Goal: Complete application form: Complete application form

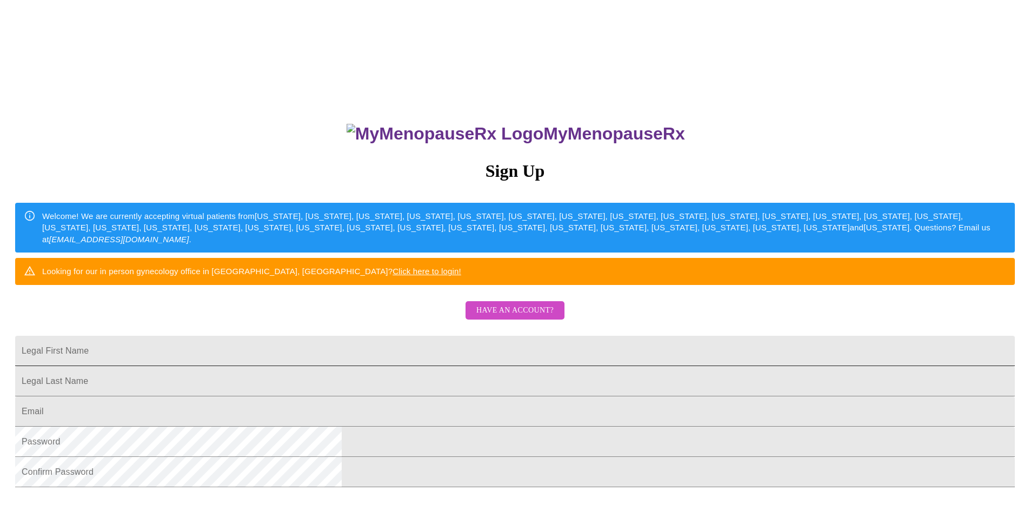
click at [522, 366] on input "Legal First Name" at bounding box center [515, 351] width 1000 height 30
click at [508, 317] on span "Have an account?" at bounding box center [514, 311] width 77 height 14
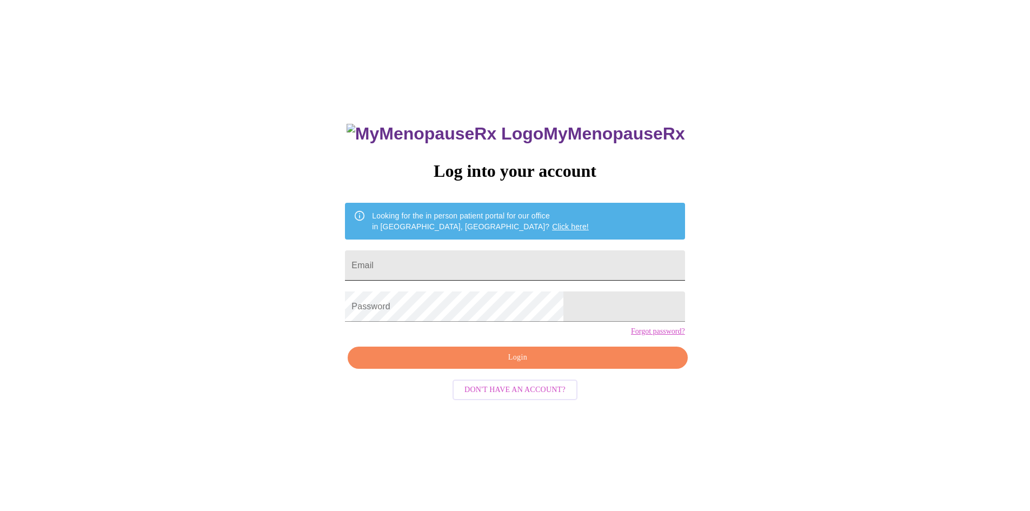
click at [479, 263] on input "Email" at bounding box center [515, 265] width 340 height 30
type input "[EMAIL_ADDRESS][DOMAIN_NAME]"
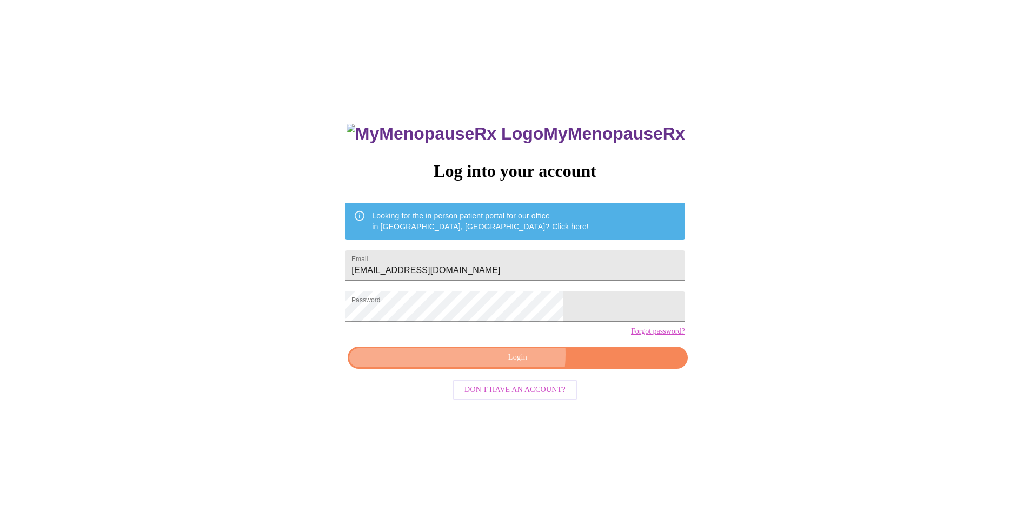
click at [514, 364] on span "Login" at bounding box center [517, 358] width 315 height 14
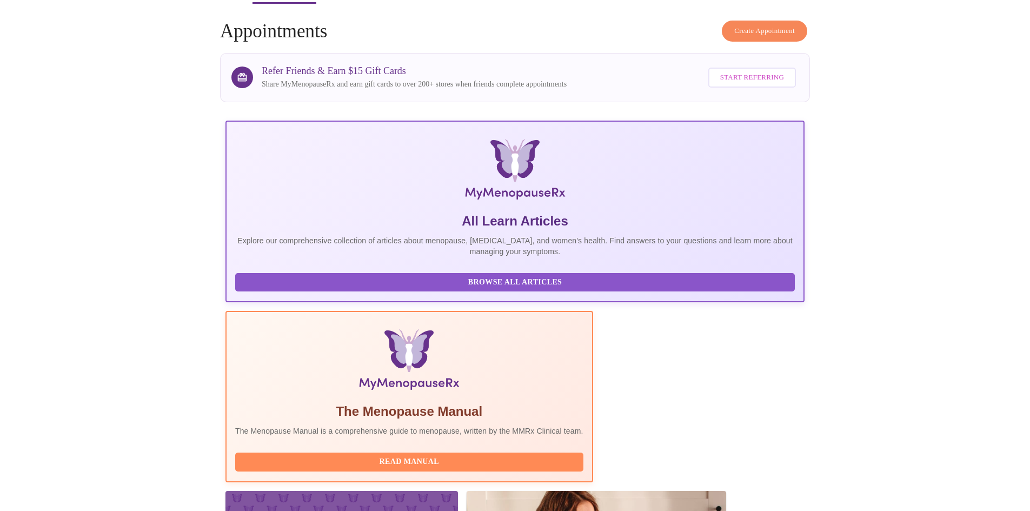
scroll to position [81, 0]
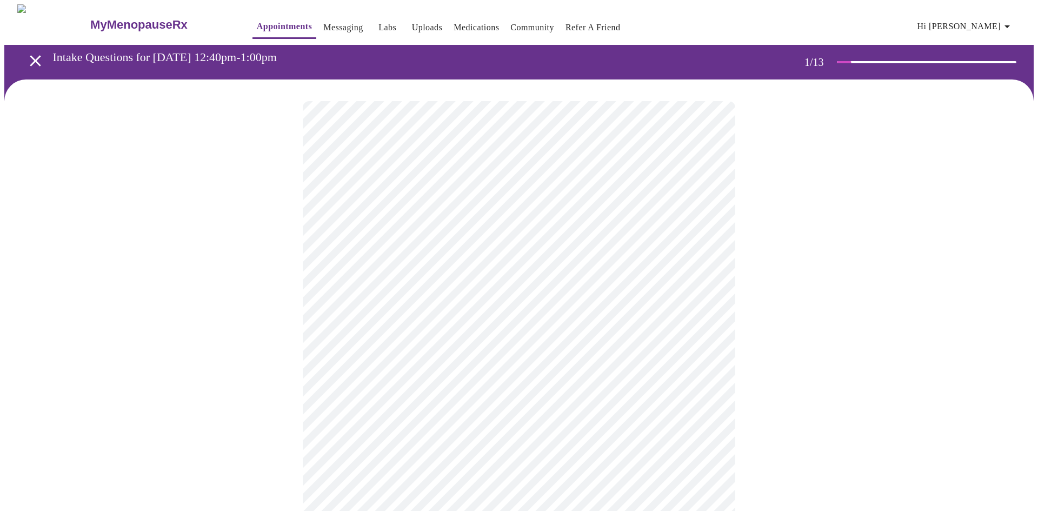
click at [466, 231] on body "MyMenopauseRx Appointments Messaging Labs Uploads Medications Community Refer a…" at bounding box center [519, 501] width 1030 height 994
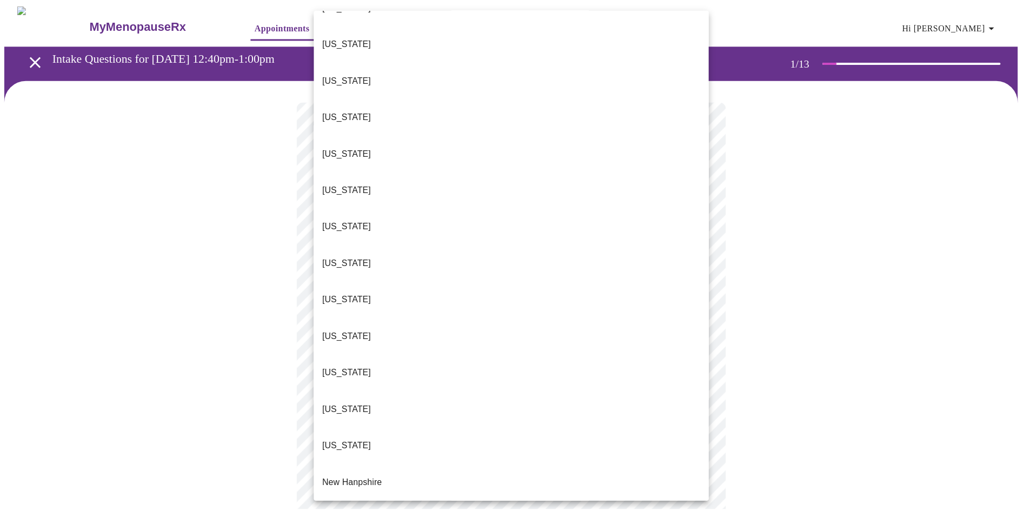
scroll to position [865, 0]
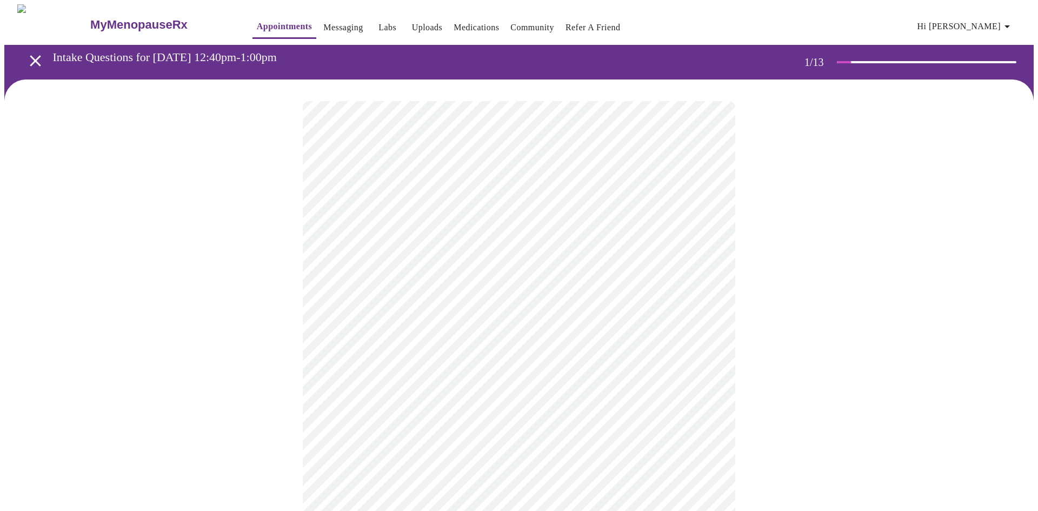
click at [376, 315] on body "MyMenopauseRx Appointments Messaging Labs Uploads Medications Community Refer a…" at bounding box center [519, 498] width 1030 height 988
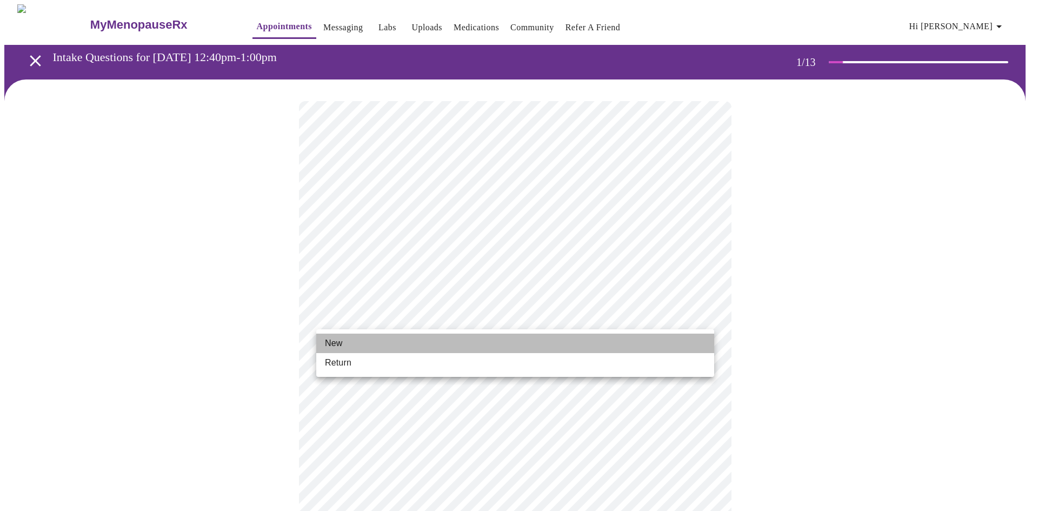
click at [345, 342] on li "New" at bounding box center [515, 343] width 398 height 19
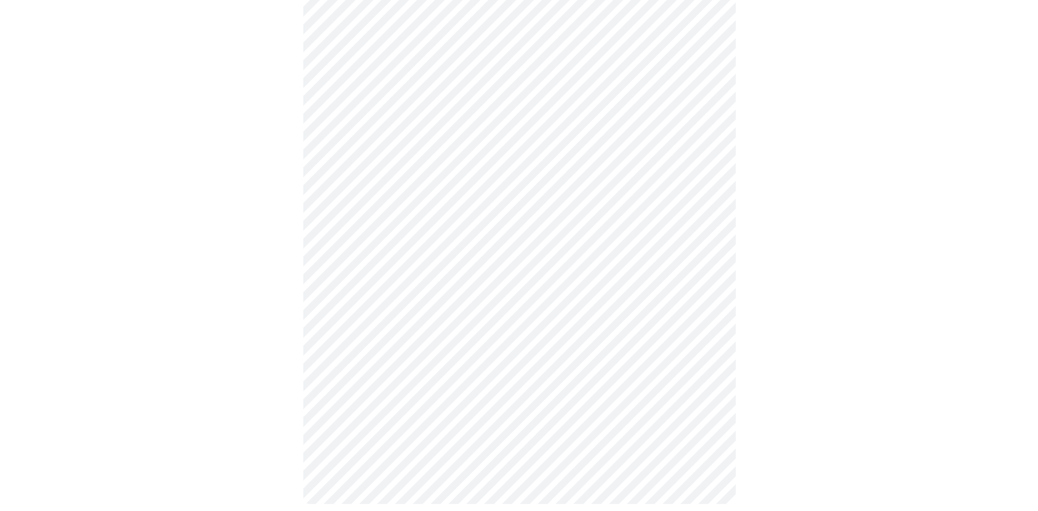
scroll to position [462, 0]
click at [479, 364] on body "MyMenopauseRx Appointments Messaging Labs Uploads Medications Community Refer a…" at bounding box center [519, 29] width 1030 height 973
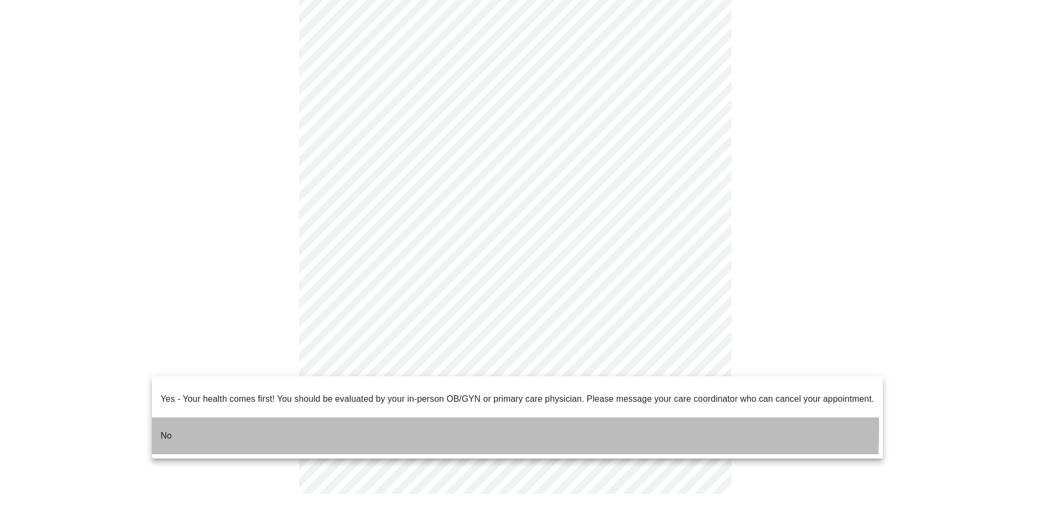
click at [281, 419] on li "No" at bounding box center [517, 435] width 731 height 37
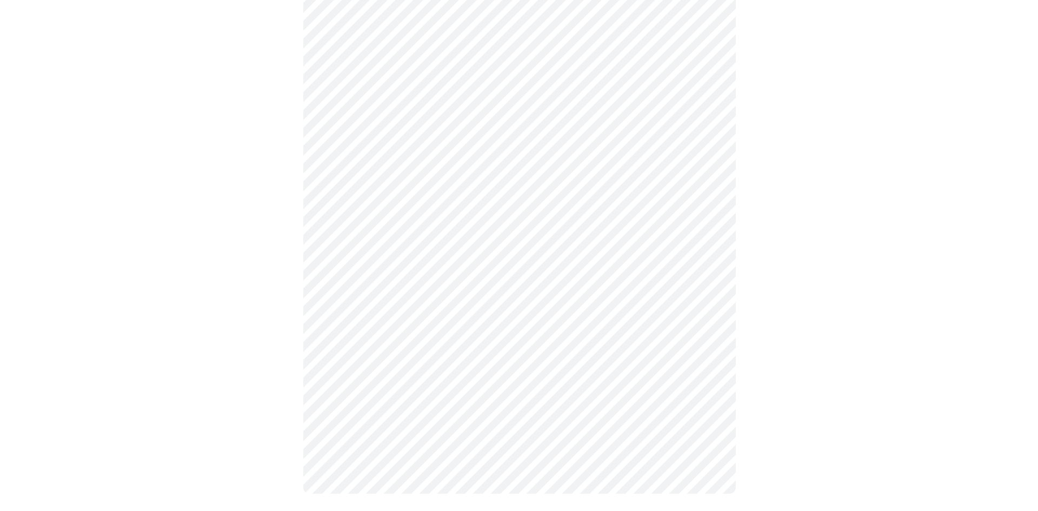
scroll to position [0, 0]
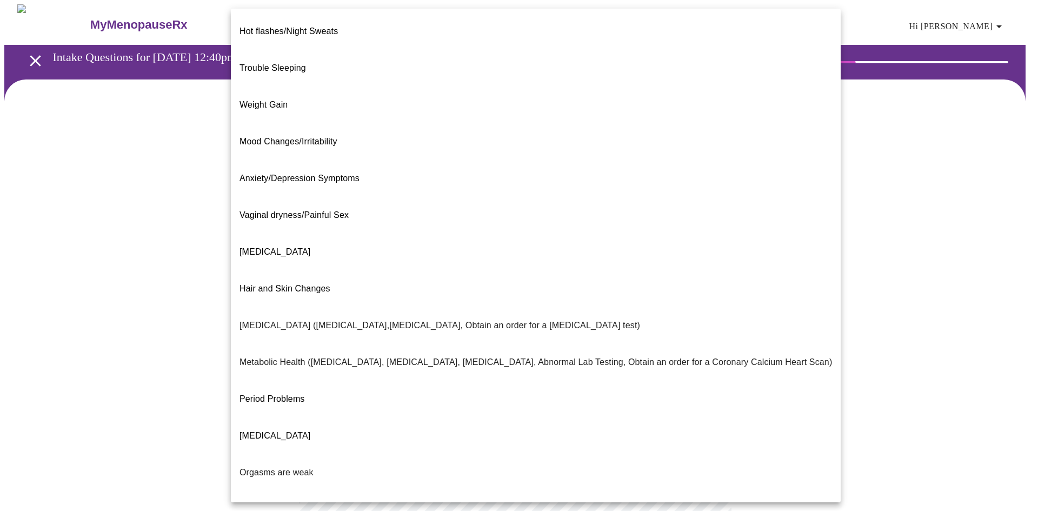
click at [579, 220] on body "MyMenopauseRx Appointments Messaging Labs Uploads Medications Community Refer a…" at bounding box center [519, 329] width 1030 height 650
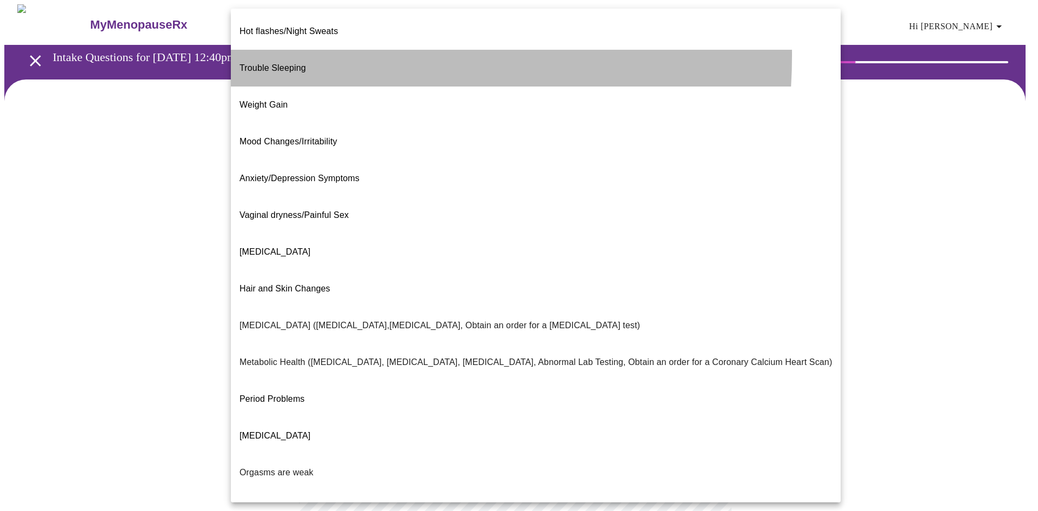
click at [281, 63] on span "Trouble Sleeping" at bounding box center [273, 67] width 67 height 9
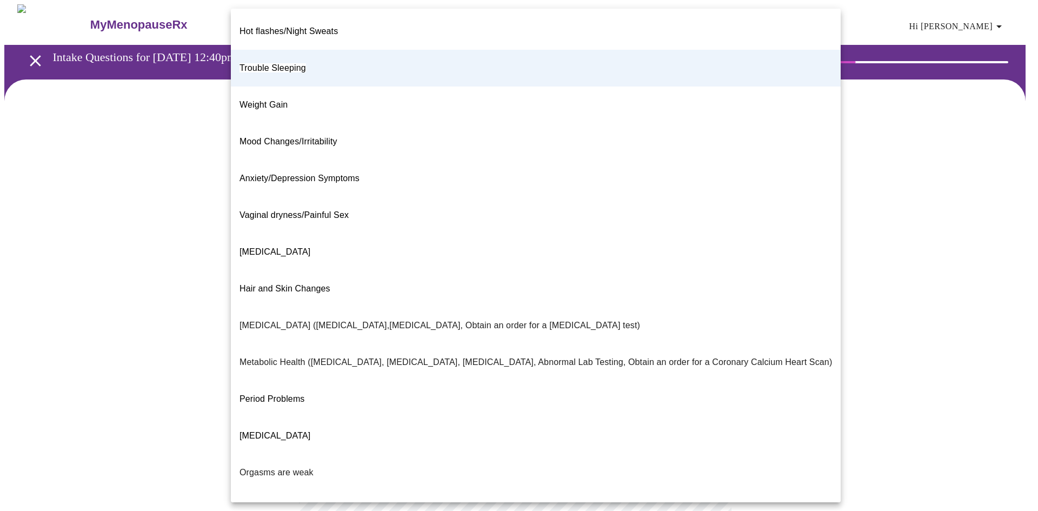
click at [508, 235] on body "MyMenopauseRx Appointments Messaging Labs Uploads Medications Community Refer a…" at bounding box center [519, 325] width 1030 height 643
click at [857, 290] on div at bounding box center [519, 255] width 1038 height 511
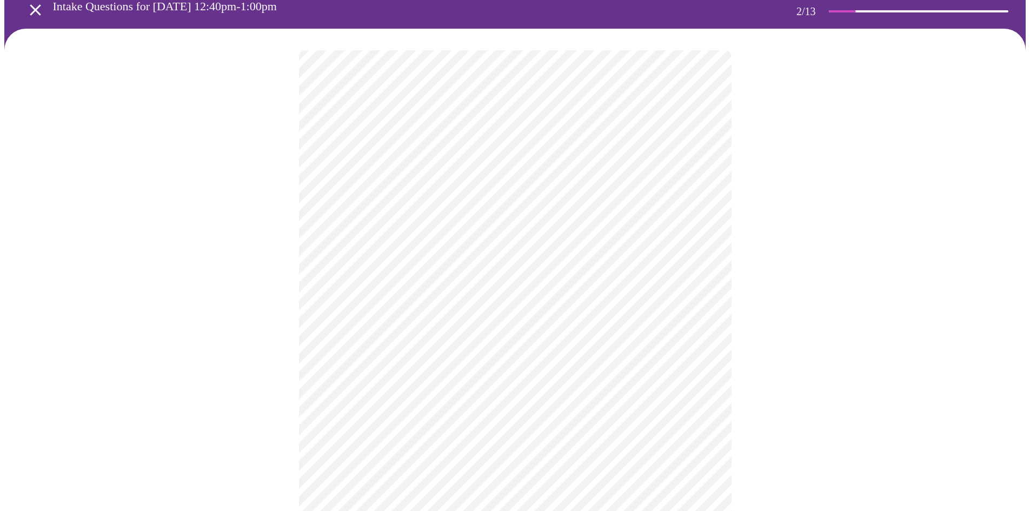
scroll to position [72, 0]
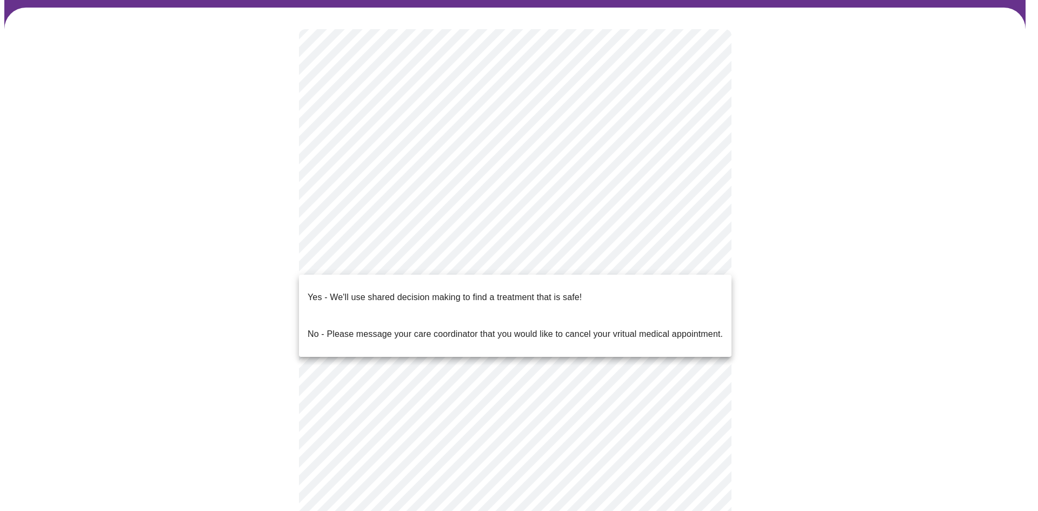
click at [497, 264] on body "MyMenopauseRx Appointments Messaging Labs Uploads Medications Community Refer a…" at bounding box center [519, 253] width 1030 height 643
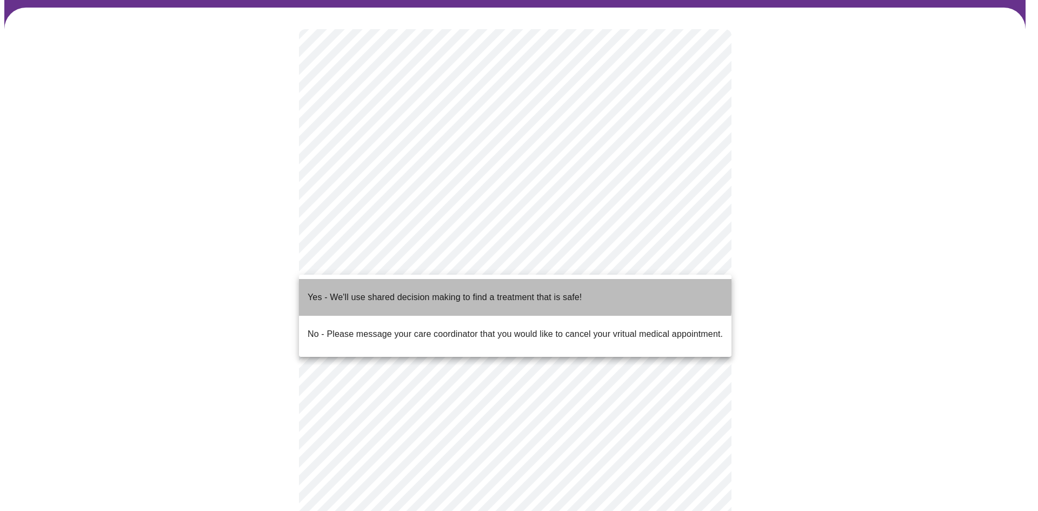
click at [446, 291] on p "Yes - We'll use shared decision making to find a treatment that is safe!" at bounding box center [445, 297] width 274 height 13
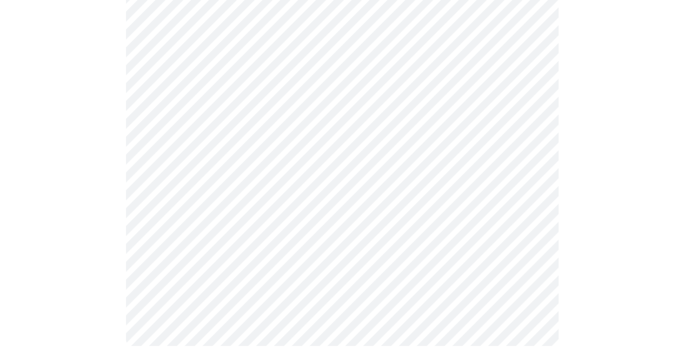
scroll to position [268, 0]
click at [618, 207] on div at bounding box center [341, 95] width 675 height 538
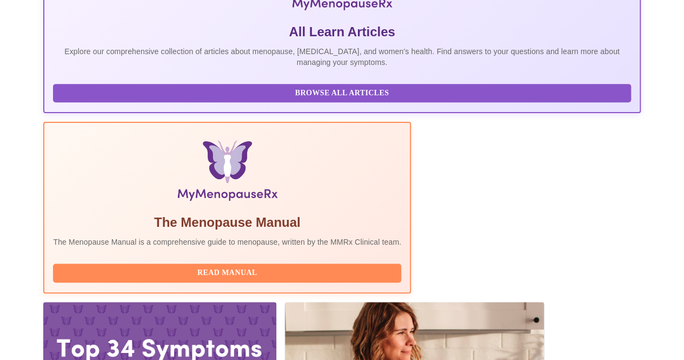
scroll to position [246, 0]
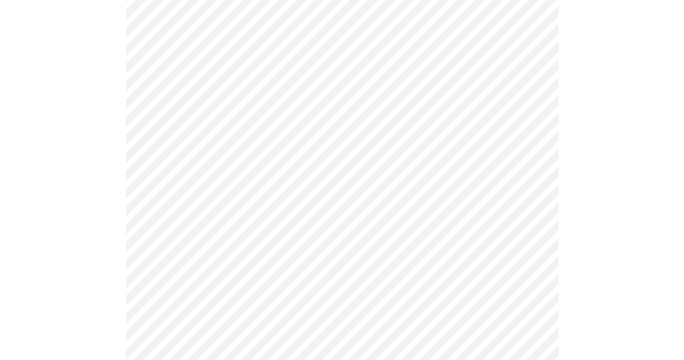
scroll to position [164, 0]
click at [480, 75] on body "MyMenopauseRx Appointments Messaging Labs Uploads Medications Community Refer a…" at bounding box center [341, 172] width 675 height 665
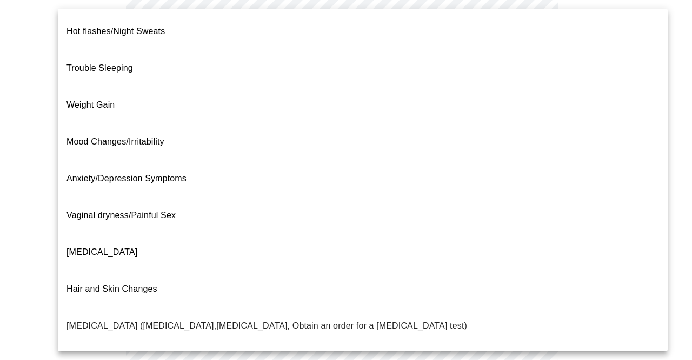
click at [111, 63] on span "Trouble Sleeping" at bounding box center [100, 67] width 67 height 9
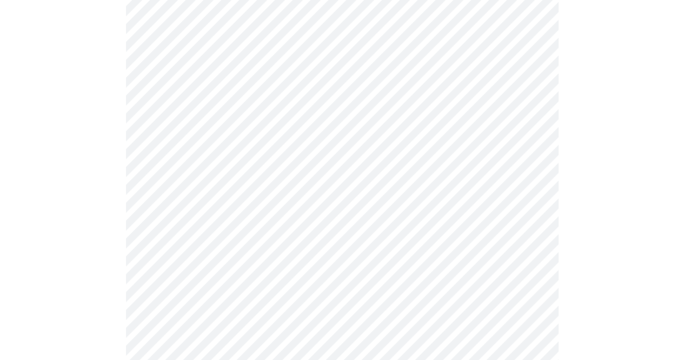
click at [469, 194] on body "MyMenopauseRx Appointments Messaging Labs Uploads Medications Community Refer a…" at bounding box center [341, 169] width 675 height 658
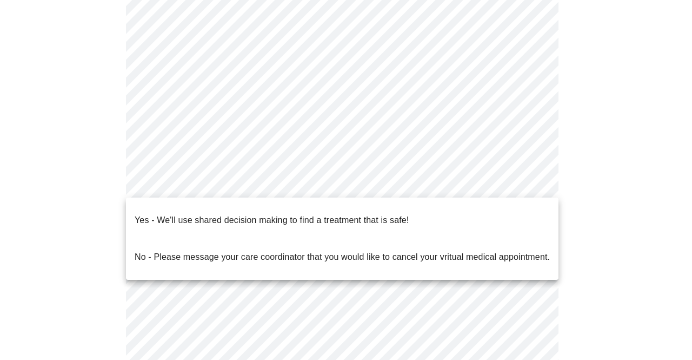
click at [313, 216] on p "Yes - We'll use shared decision making to find a treatment that is safe!" at bounding box center [272, 220] width 274 height 13
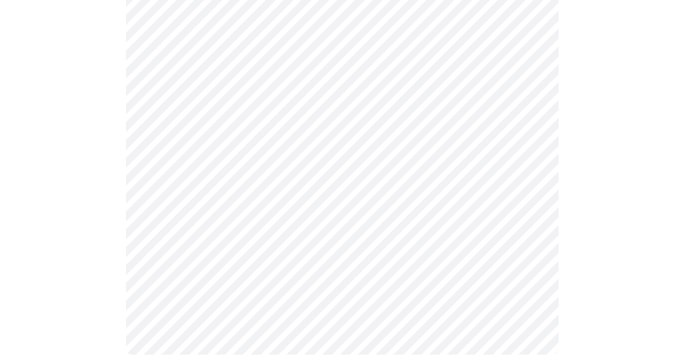
scroll to position [268, 0]
click at [684, 217] on html "MyMenopauseRx Appointments Messaging Labs Uploads Medications Community Refer a…" at bounding box center [342, 50] width 684 height 637
click at [92, 214] on div at bounding box center [341, 95] width 675 height 538
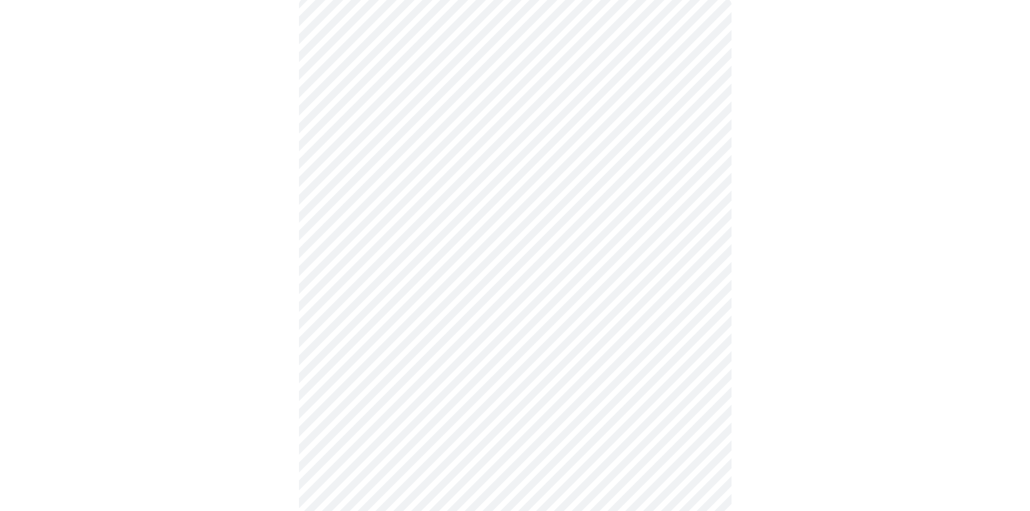
scroll to position [0, 0]
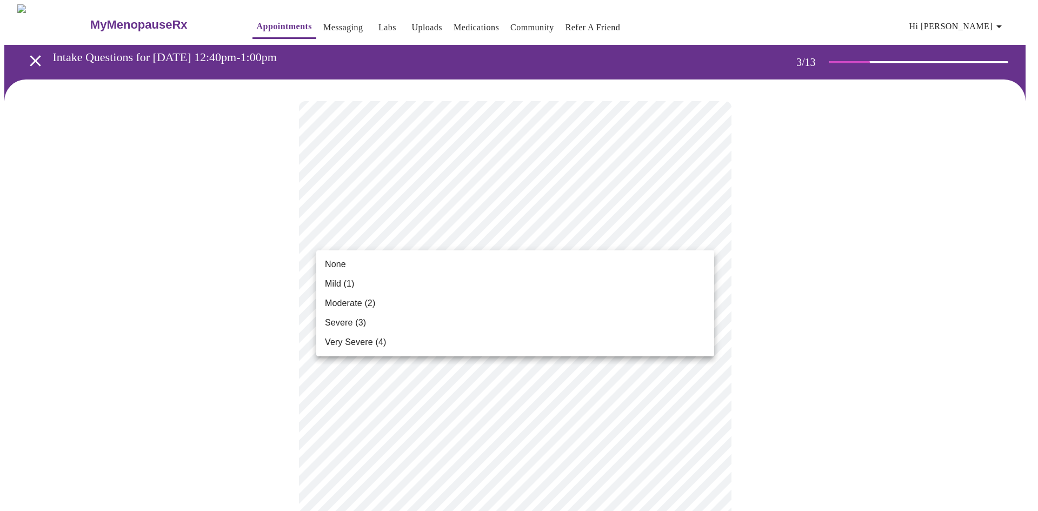
click at [351, 320] on span "Severe (3)" at bounding box center [345, 322] width 41 height 13
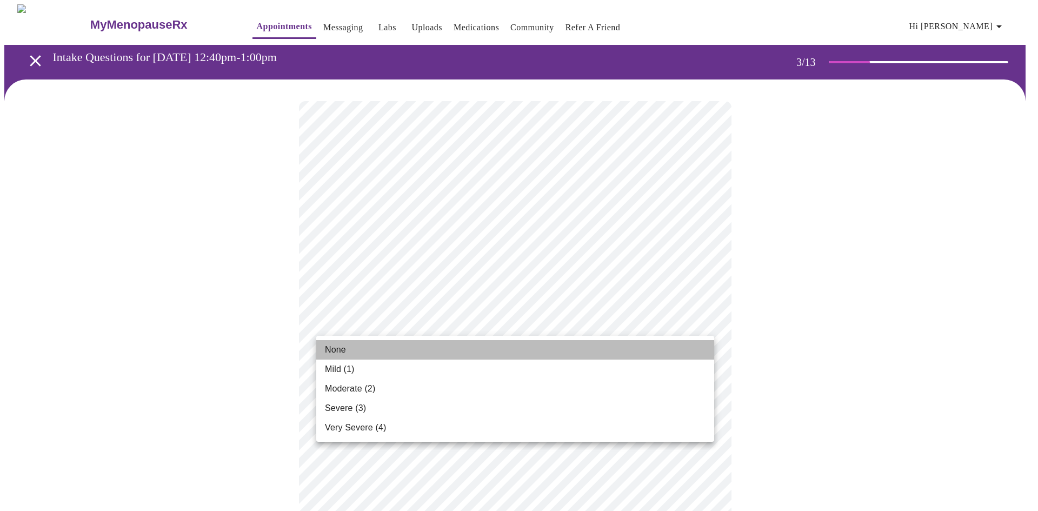
click at [350, 345] on li "None" at bounding box center [515, 349] width 398 height 19
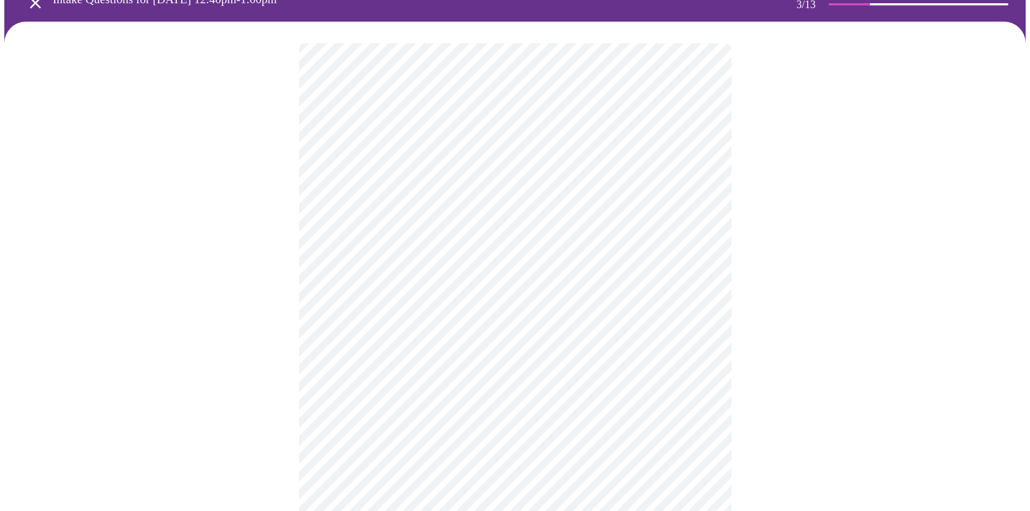
scroll to position [144, 0]
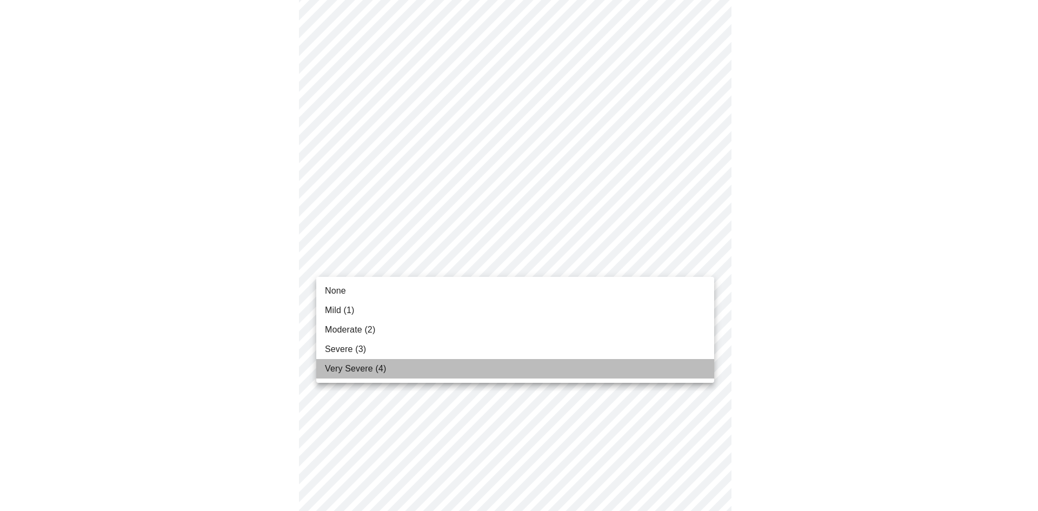
click at [344, 367] on span "Very Severe (4)" at bounding box center [355, 368] width 61 height 13
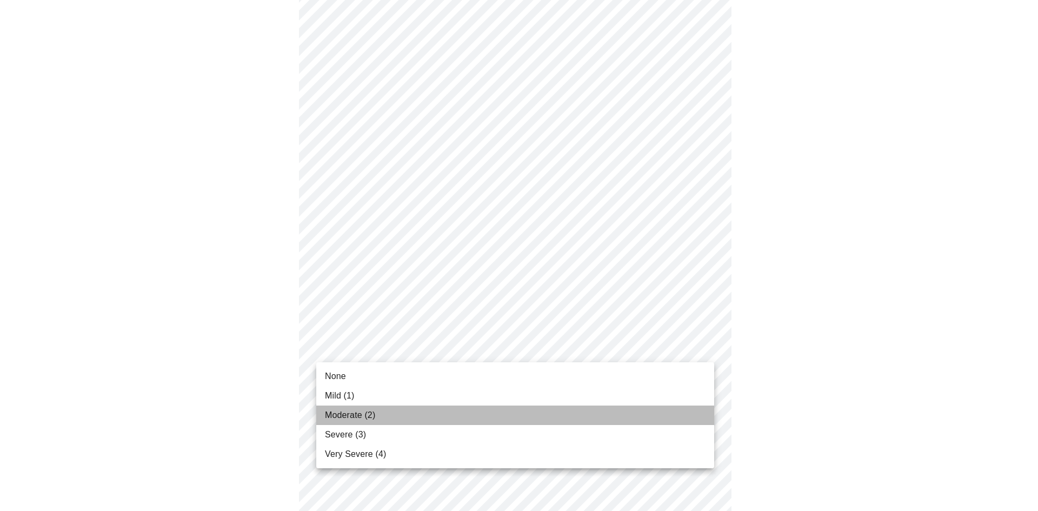
click at [361, 414] on span "Moderate (2)" at bounding box center [350, 415] width 50 height 13
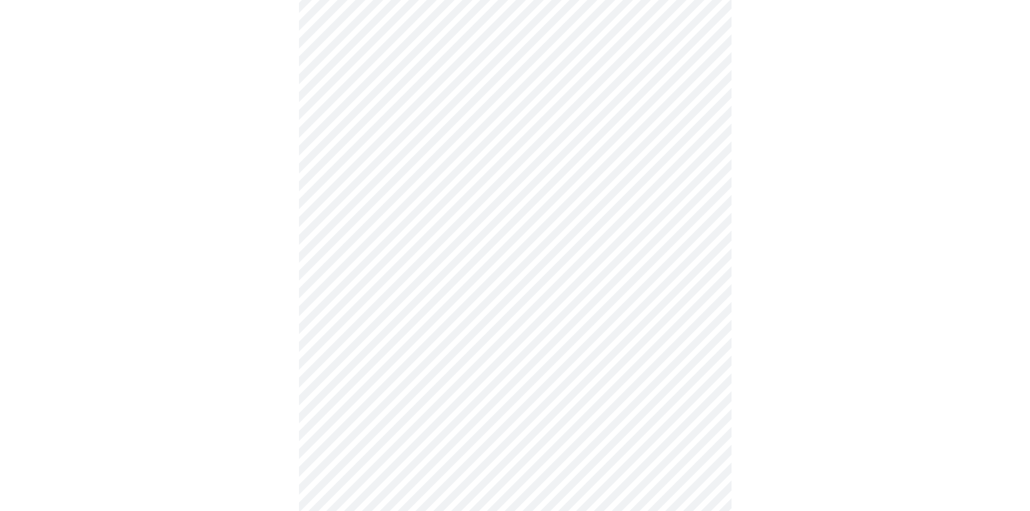
scroll to position [288, 0]
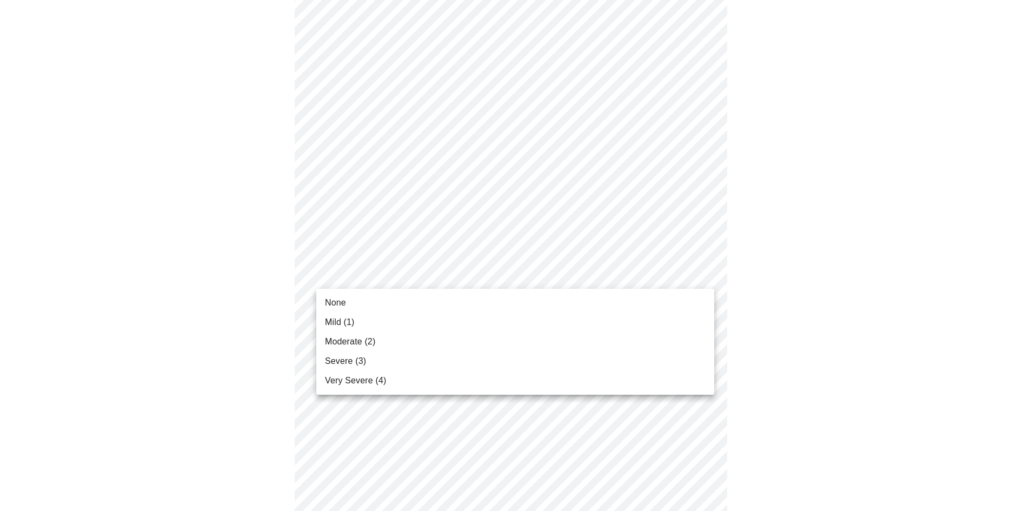
click at [389, 266] on body "MyMenopauseRx Appointments Messaging Labs Uploads Medications Community Refer a…" at bounding box center [514, 405] width 1021 height 1378
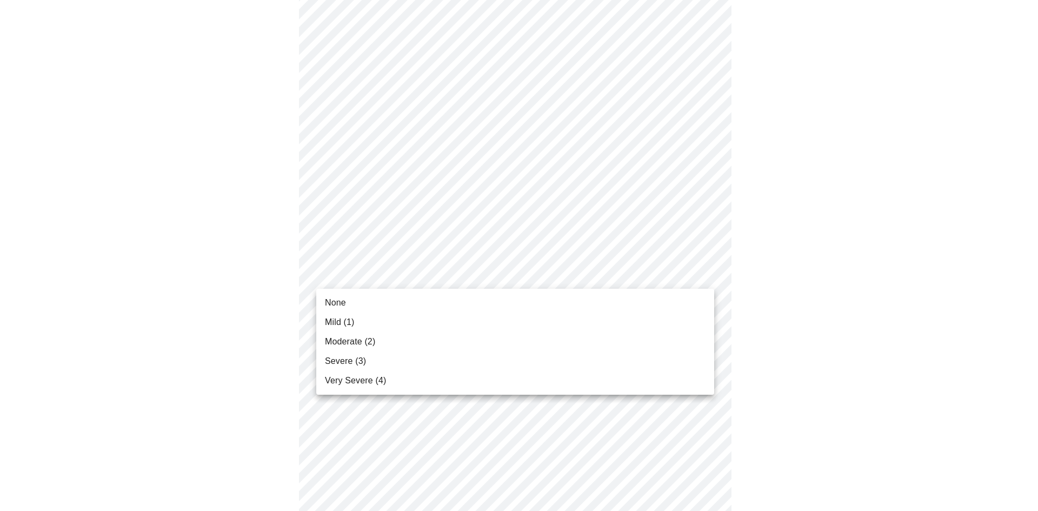
click at [351, 340] on span "Moderate (2)" at bounding box center [350, 341] width 50 height 13
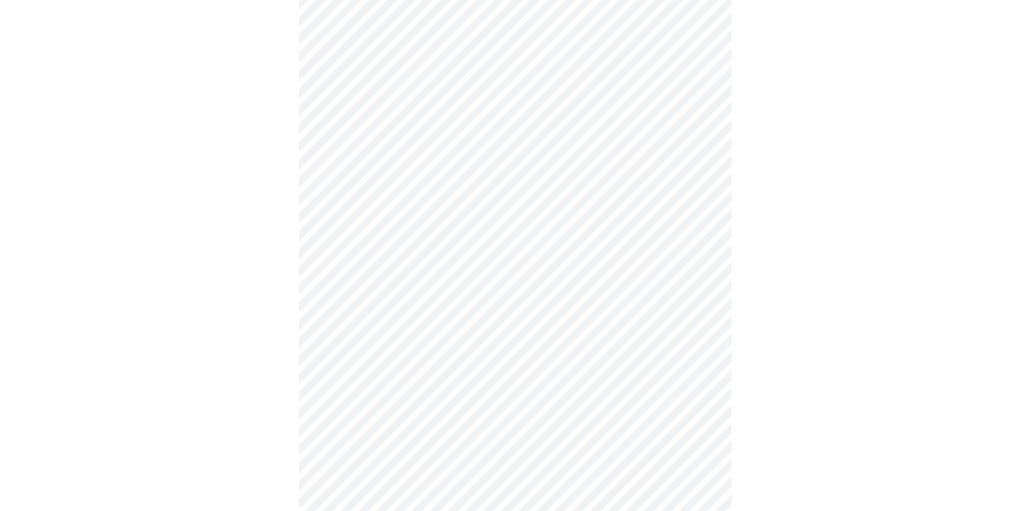
scroll to position [433, 0]
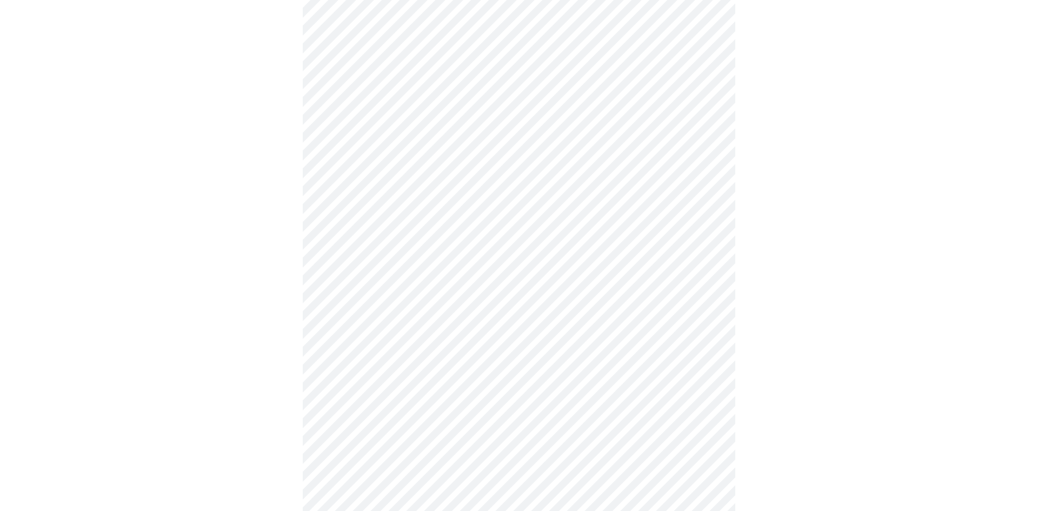
click at [381, 197] on body "MyMenopauseRx Appointments Messaging Labs Uploads Medications Community Refer a…" at bounding box center [519, 253] width 1030 height 1363
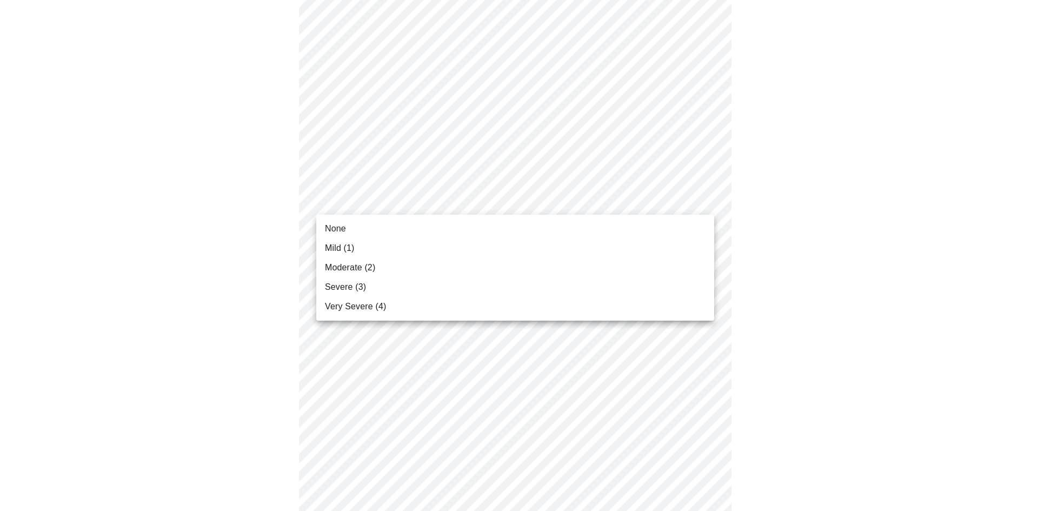
click at [346, 286] on span "Severe (3)" at bounding box center [345, 287] width 41 height 13
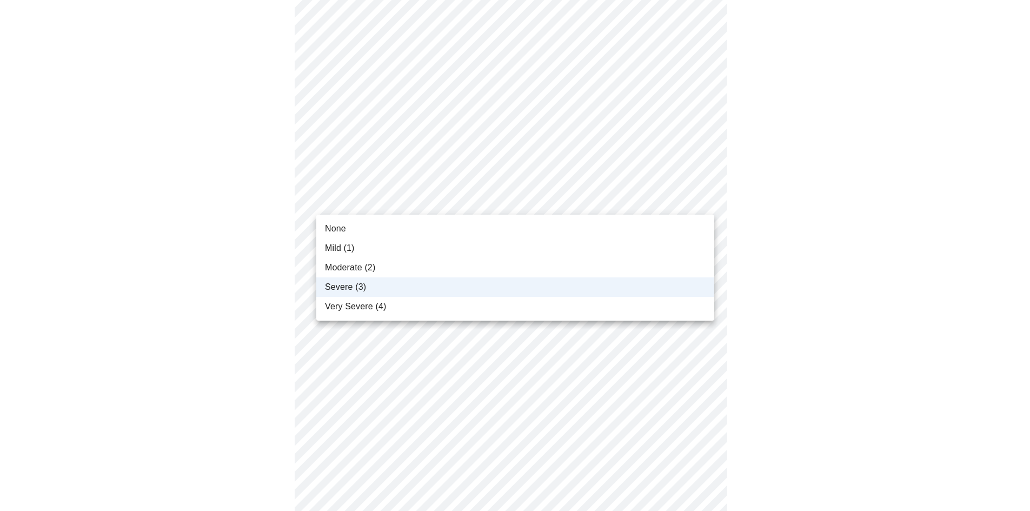
click at [390, 200] on body "MyMenopauseRx Appointments Messaging Labs Uploads Medications Community Refer a…" at bounding box center [514, 246] width 1021 height 1348
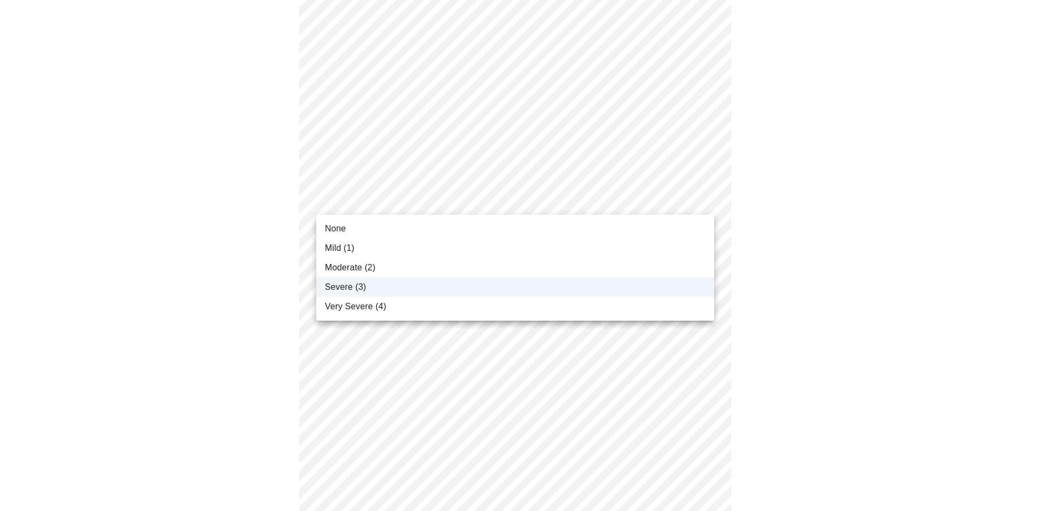
click at [361, 267] on span "Moderate (2)" at bounding box center [350, 267] width 50 height 13
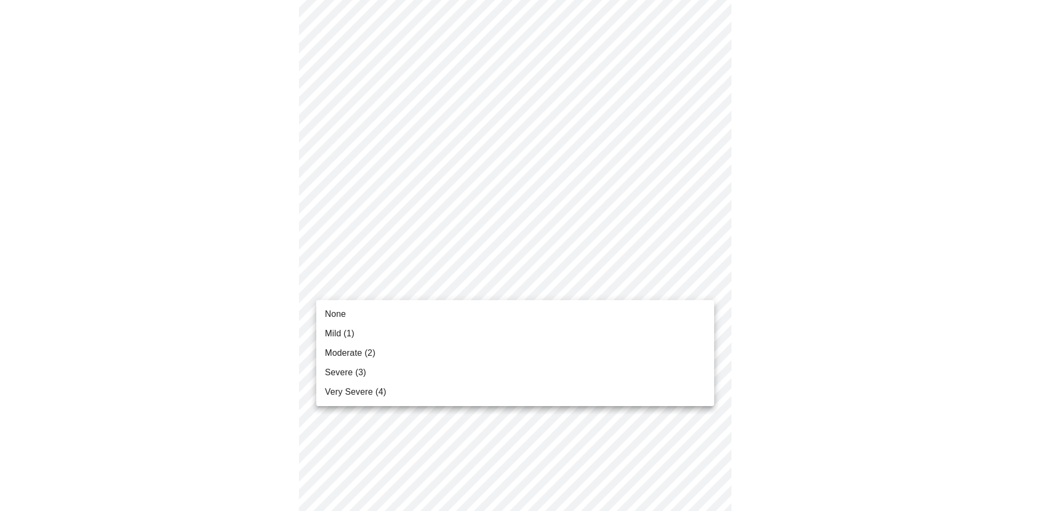
click at [382, 283] on body "MyMenopauseRx Appointments Messaging Labs Uploads Medications Community Refer a…" at bounding box center [519, 246] width 1030 height 1348
click at [357, 371] on span "Severe (3)" at bounding box center [345, 372] width 41 height 13
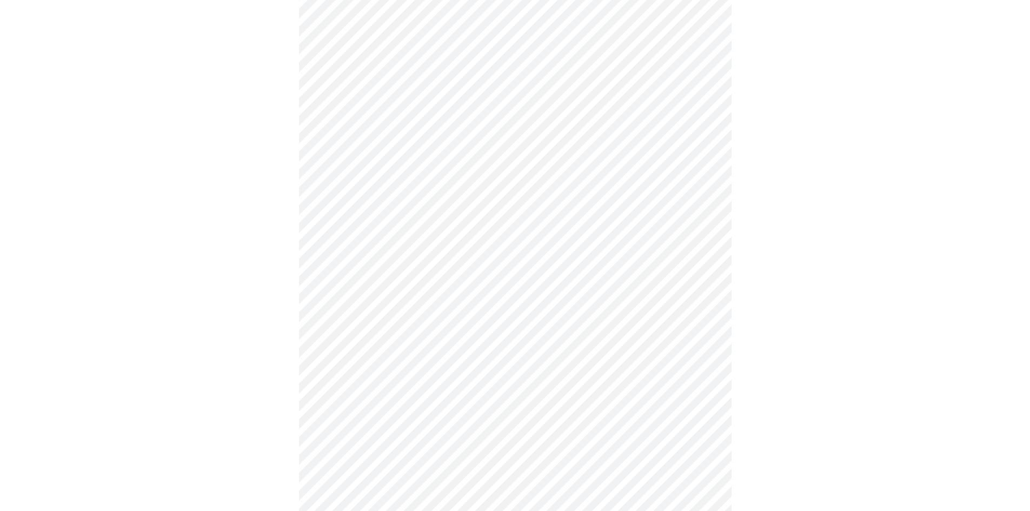
scroll to position [505, 0]
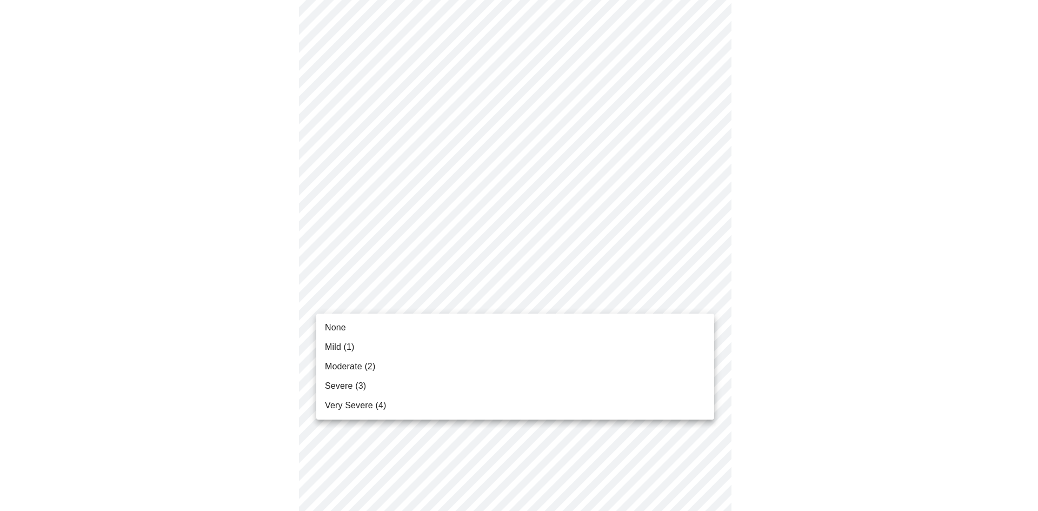
click at [372, 297] on body "MyMenopauseRx Appointments Messaging Labs Uploads Medications Community Refer a…" at bounding box center [519, 166] width 1030 height 1332
click at [357, 380] on span "Severe (3)" at bounding box center [345, 386] width 41 height 13
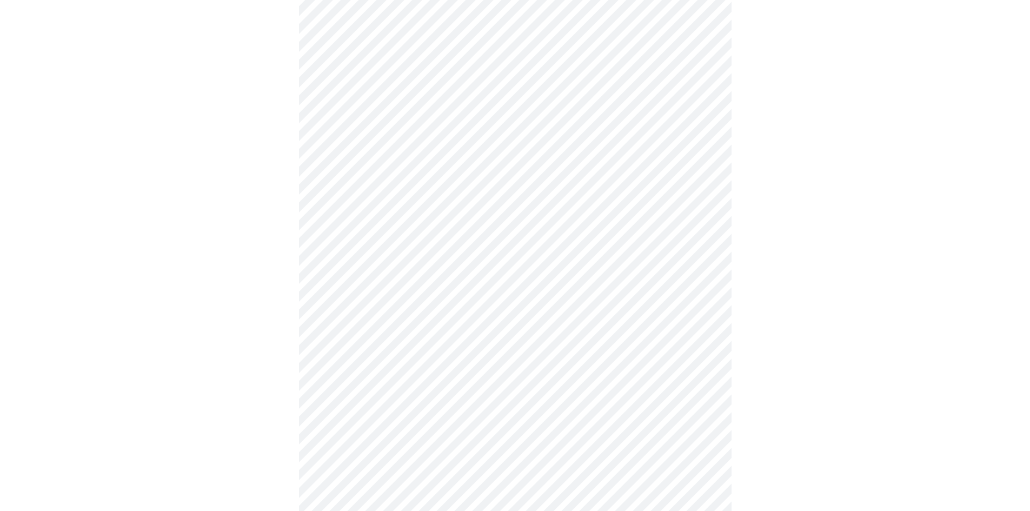
scroll to position [649, 0]
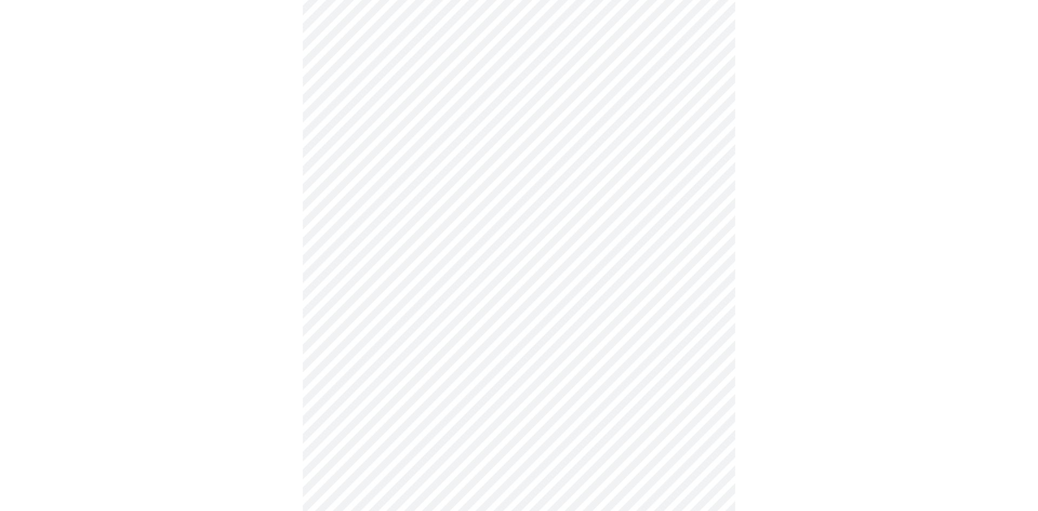
click at [396, 238] on body "MyMenopauseRx Appointments Messaging Labs Uploads Medications Community Refer a…" at bounding box center [519, 13] width 1030 height 1317
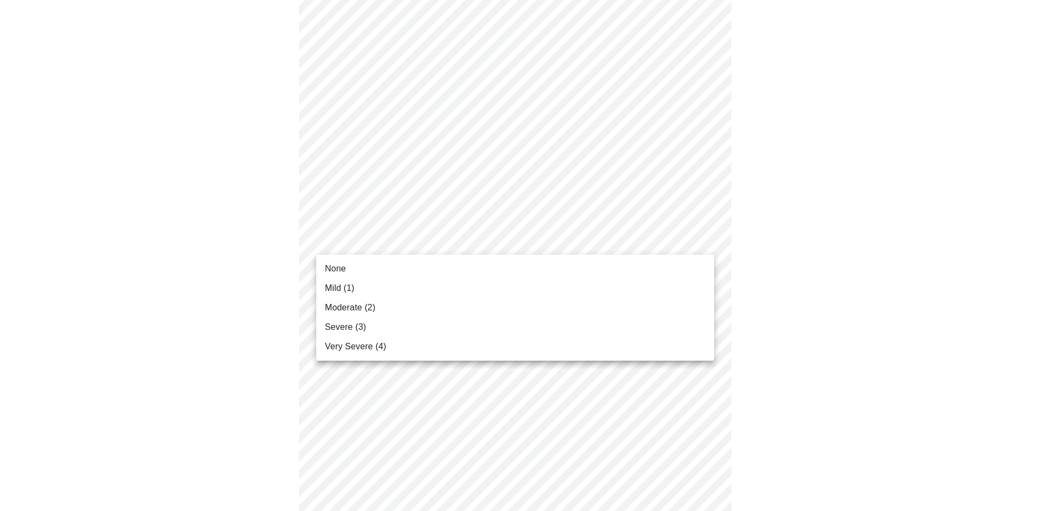
click at [349, 266] on li "None" at bounding box center [515, 268] width 398 height 19
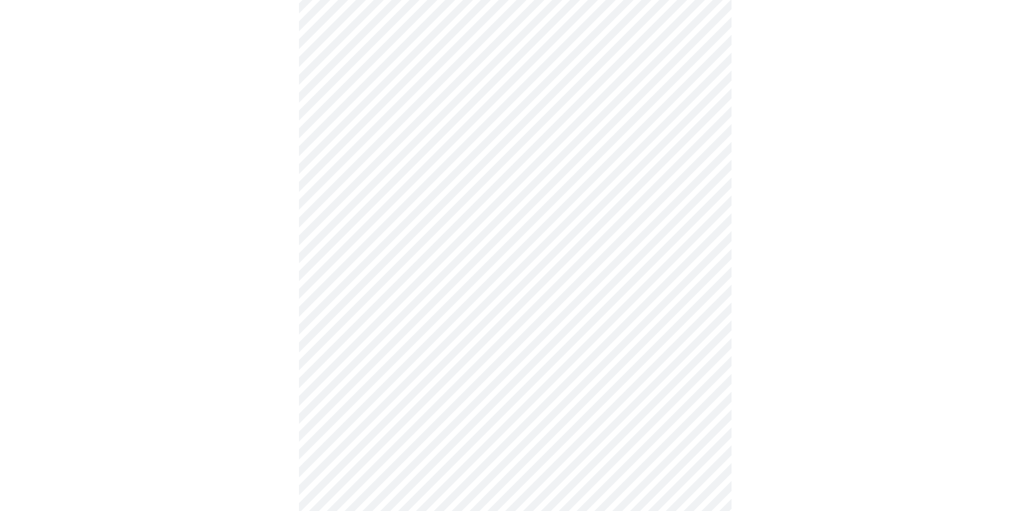
scroll to position [721, 0]
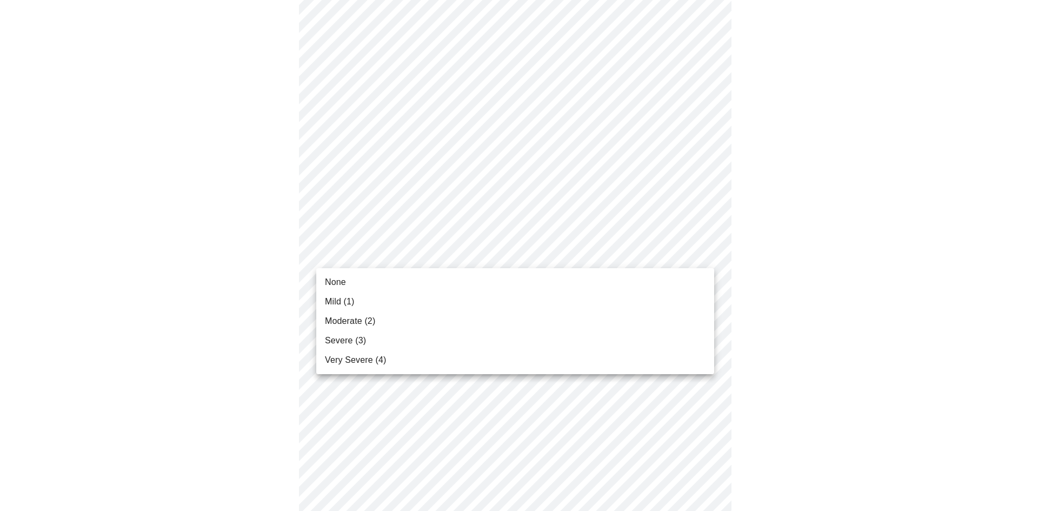
click at [339, 279] on span "None" at bounding box center [335, 282] width 21 height 13
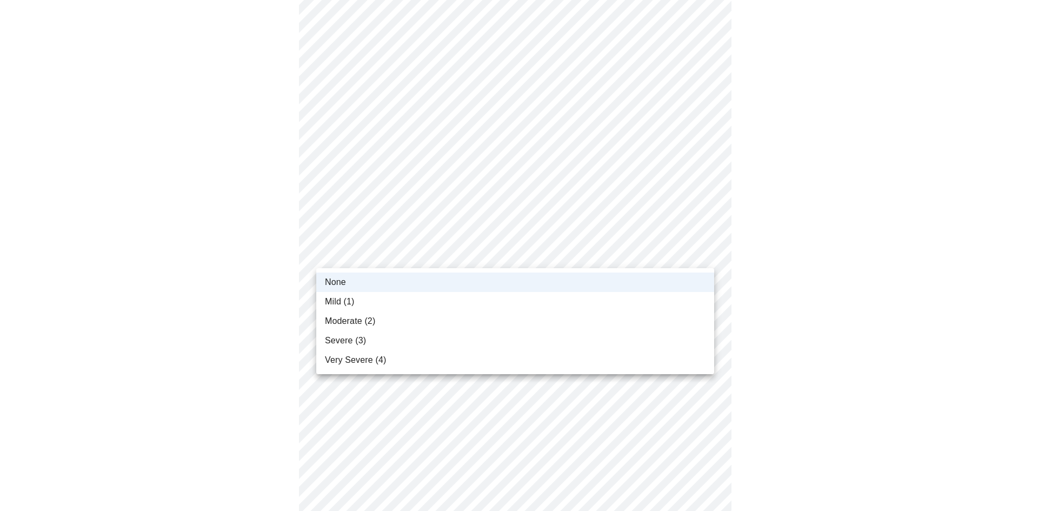
click at [346, 317] on span "Moderate (2)" at bounding box center [350, 321] width 50 height 13
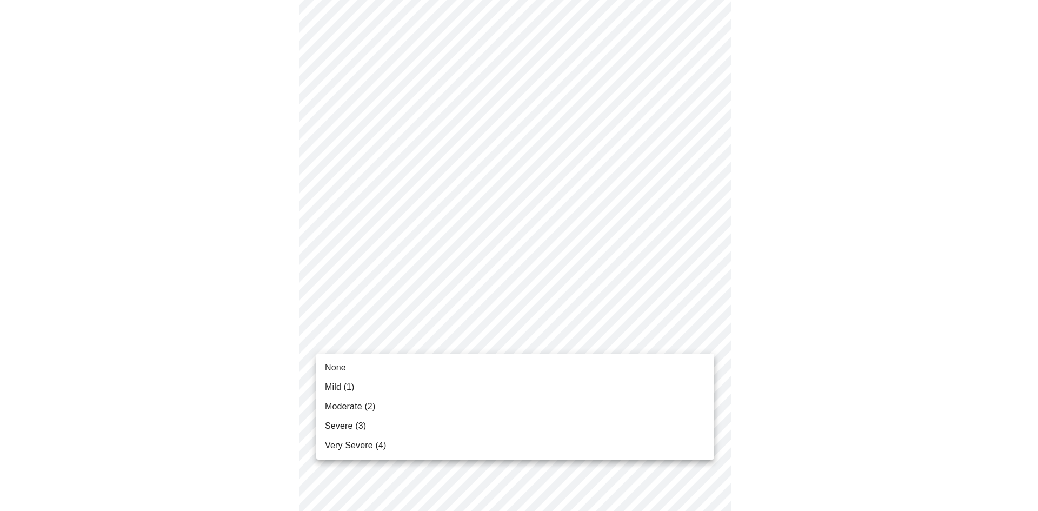
click at [361, 404] on span "Moderate (2)" at bounding box center [350, 406] width 50 height 13
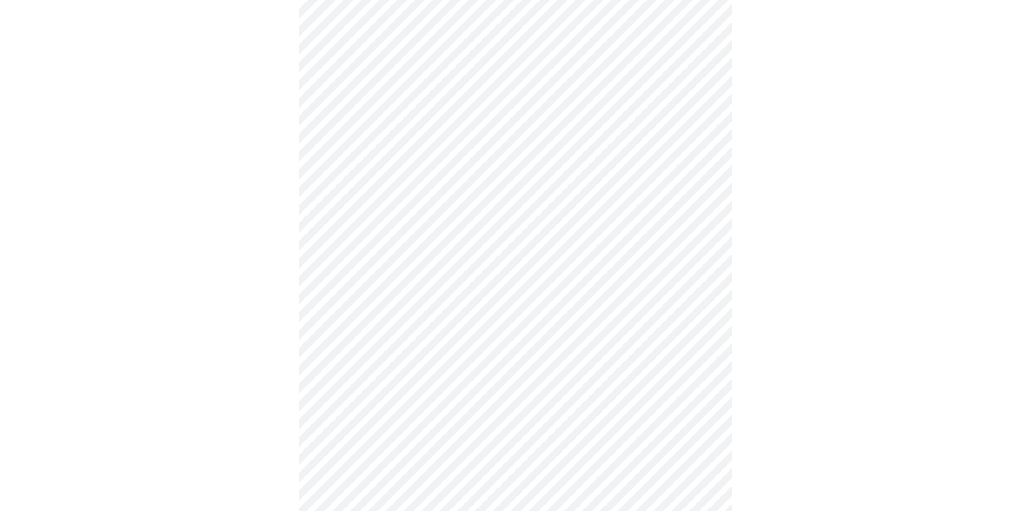
scroll to position [361, 0]
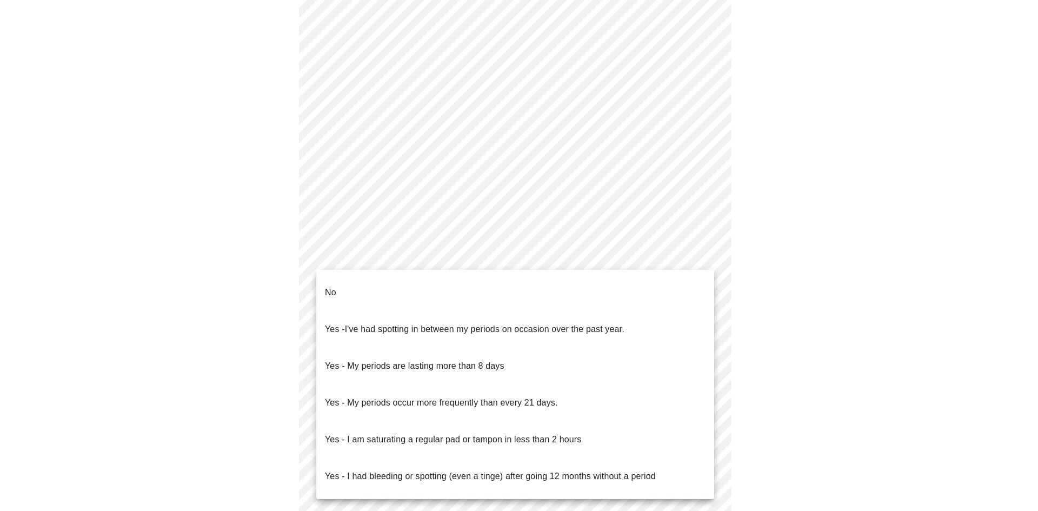
click at [460, 255] on body "MyMenopauseRx Appointments Messaging Labs Uploads Medications Community Refer a…" at bounding box center [519, 156] width 1030 height 1024
click at [376, 288] on li "No" at bounding box center [515, 292] width 398 height 37
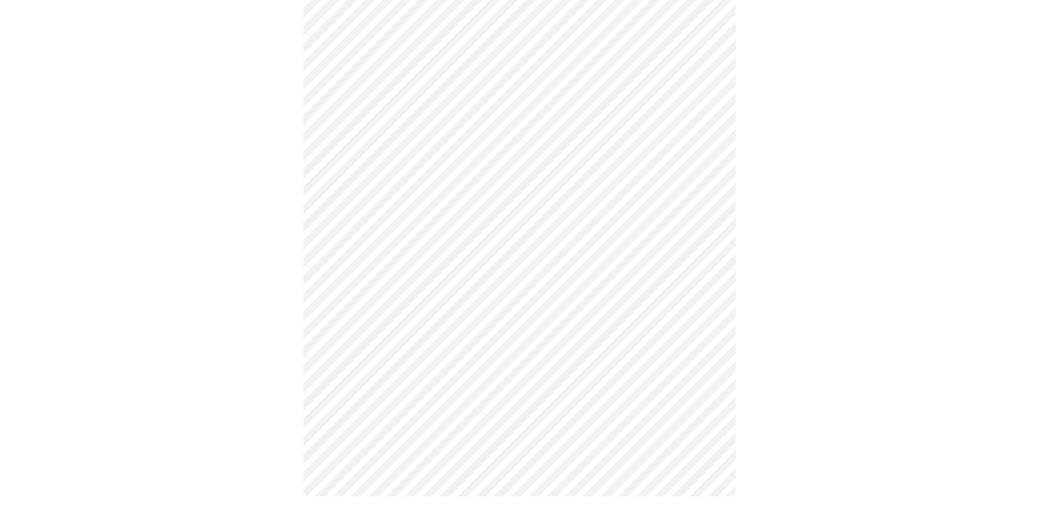
scroll to position [505, 0]
click at [505, 192] on body "MyMenopauseRx Appointments Messaging Labs Uploads Medications Community Refer a…" at bounding box center [519, 8] width 1030 height 1017
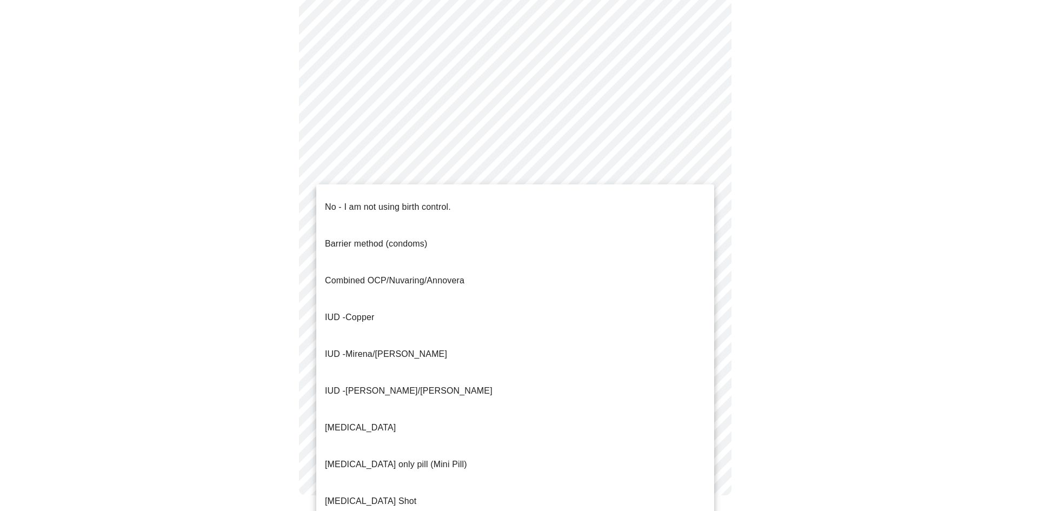
click at [413, 201] on p "No - I am not using birth control." at bounding box center [388, 207] width 126 height 13
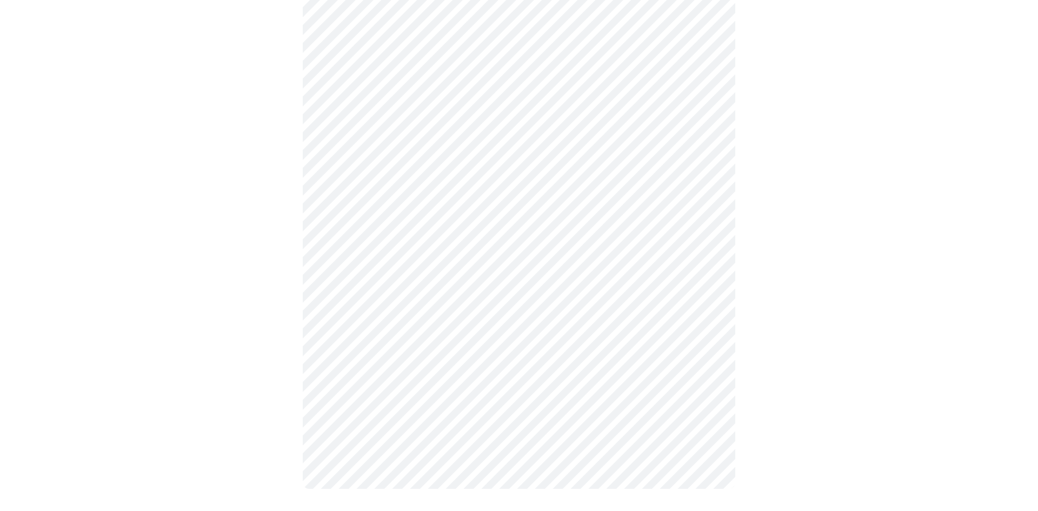
scroll to position [500, 0]
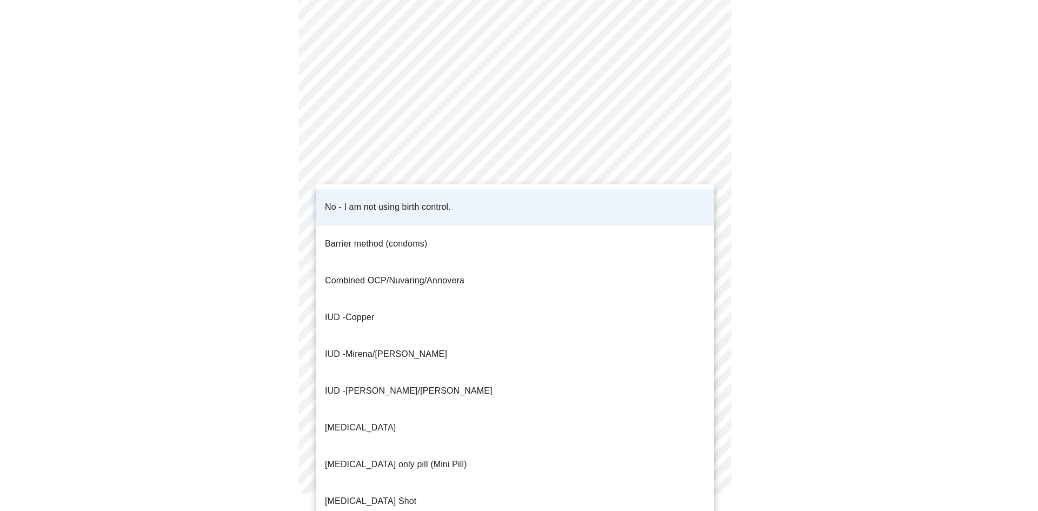
click at [457, 202] on body "MyMenopauseRx Appointments Messaging Labs Uploads Medications Community Refer a…" at bounding box center [519, 10] width 1030 height 1011
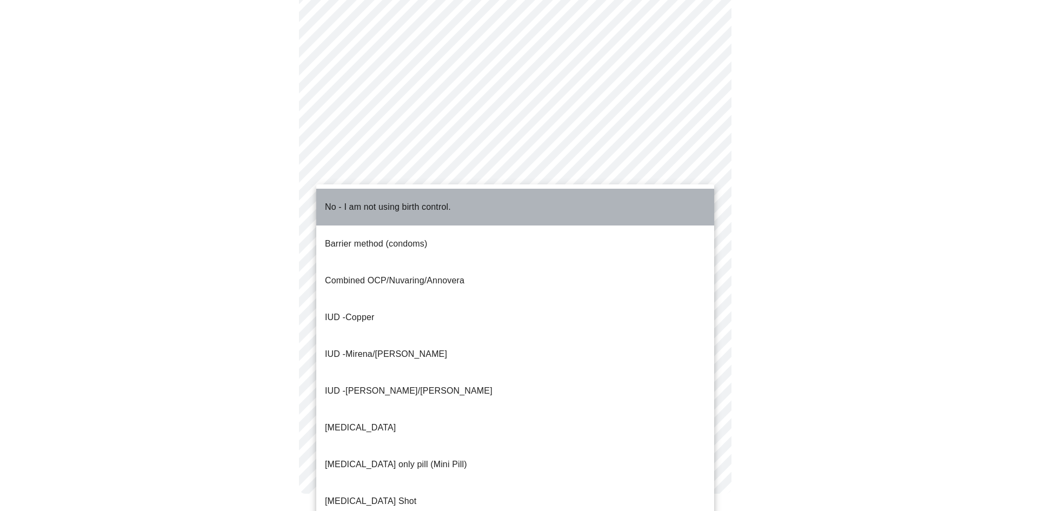
click at [457, 202] on li "No - I am not using birth control." at bounding box center [515, 207] width 398 height 37
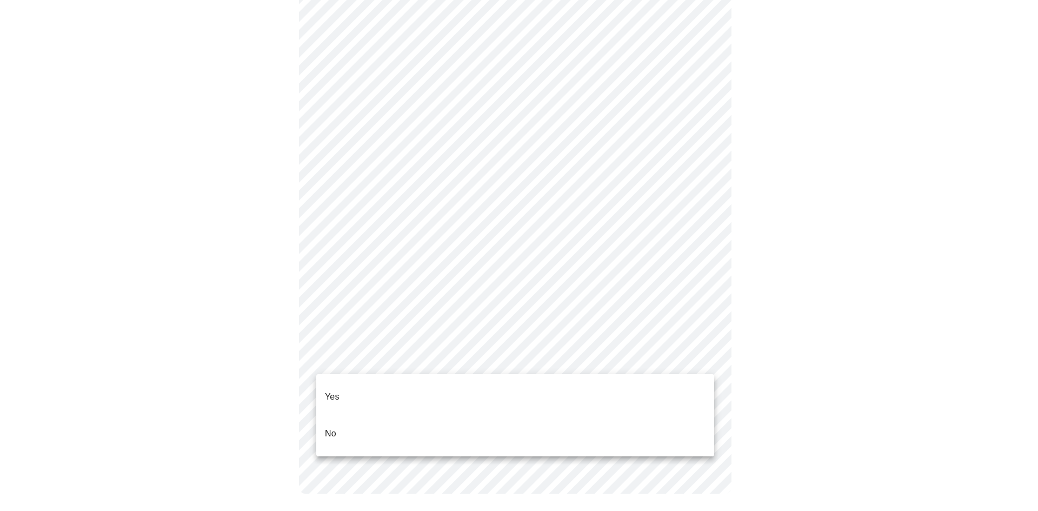
click at [456, 361] on body "MyMenopauseRx Appointments Messaging Labs Uploads Medications Community Refer a…" at bounding box center [519, 10] width 1030 height 1011
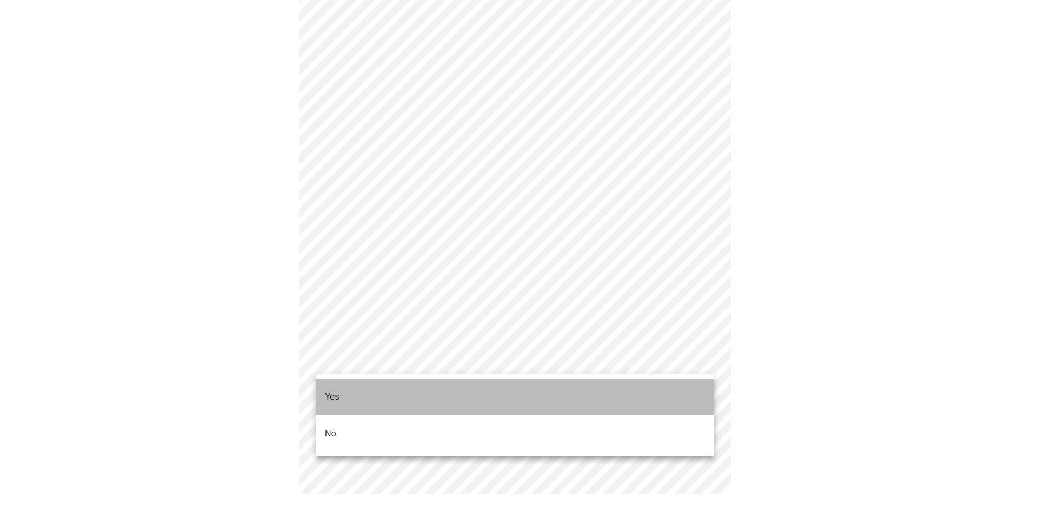
click at [403, 383] on li "Yes" at bounding box center [515, 397] width 398 height 37
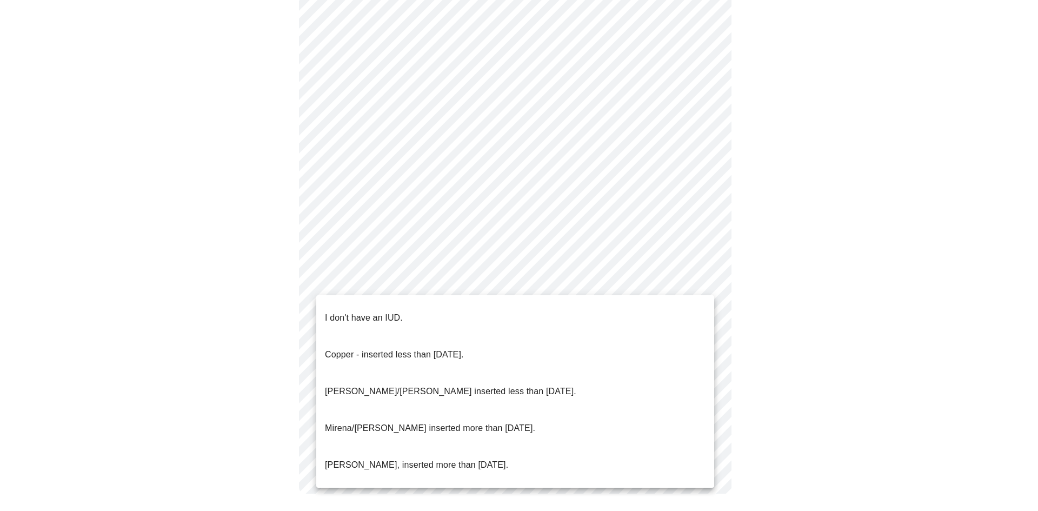
click at [433, 276] on body "MyMenopauseRx Appointments Messaging Labs Uploads Medications Community Refer a…" at bounding box center [519, 13] width 1030 height 1004
click at [383, 311] on p "I don't have an IUD." at bounding box center [364, 317] width 78 height 13
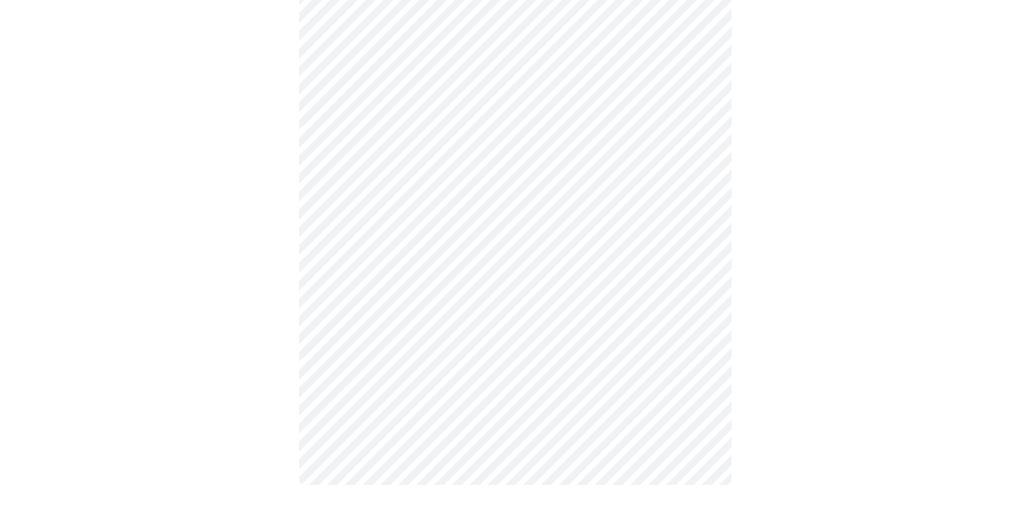
scroll to position [0, 0]
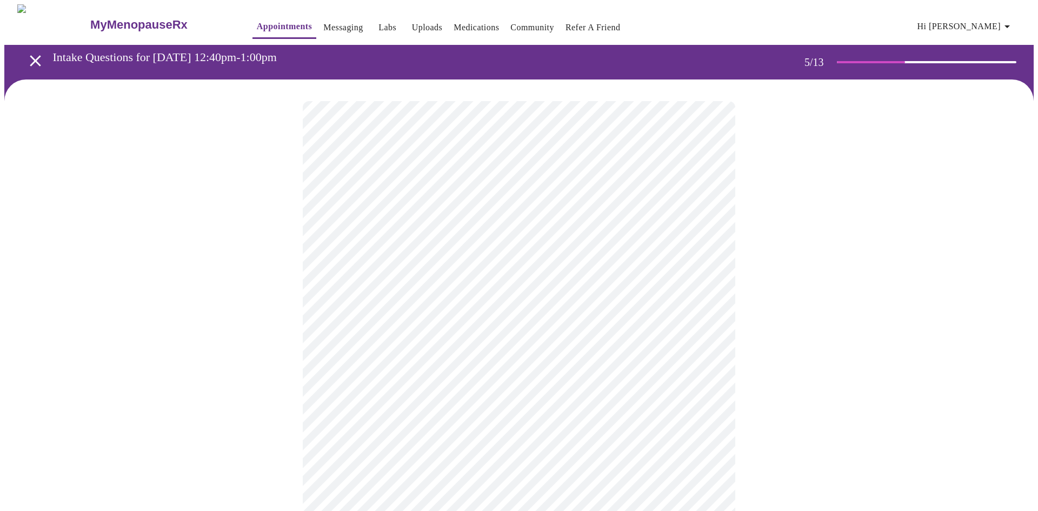
click at [570, 278] on body "MyMenopauseRx Appointments Messaging Labs Uploads Medications Community Refer a…" at bounding box center [519, 442] width 1030 height 876
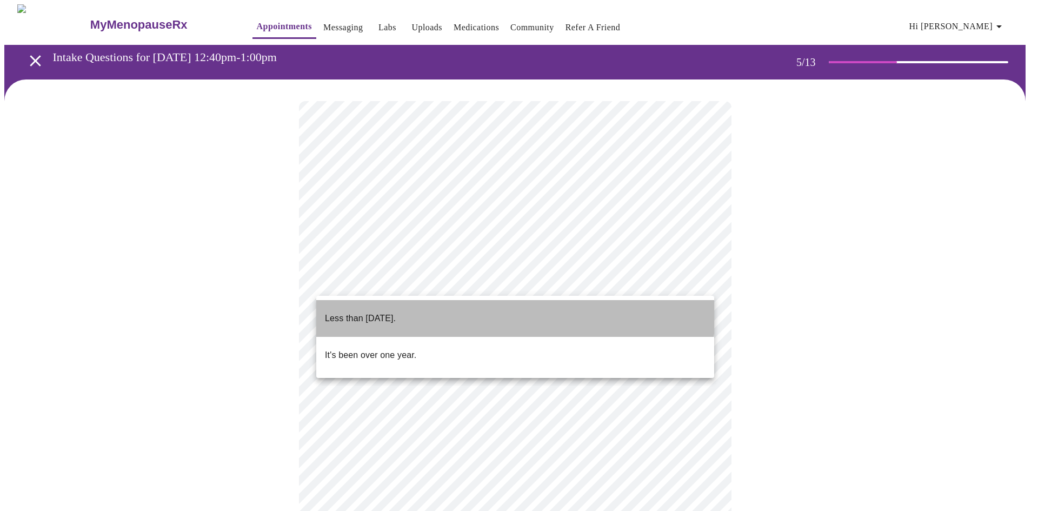
click at [393, 312] on p "Less than [DATE]." at bounding box center [360, 318] width 71 height 13
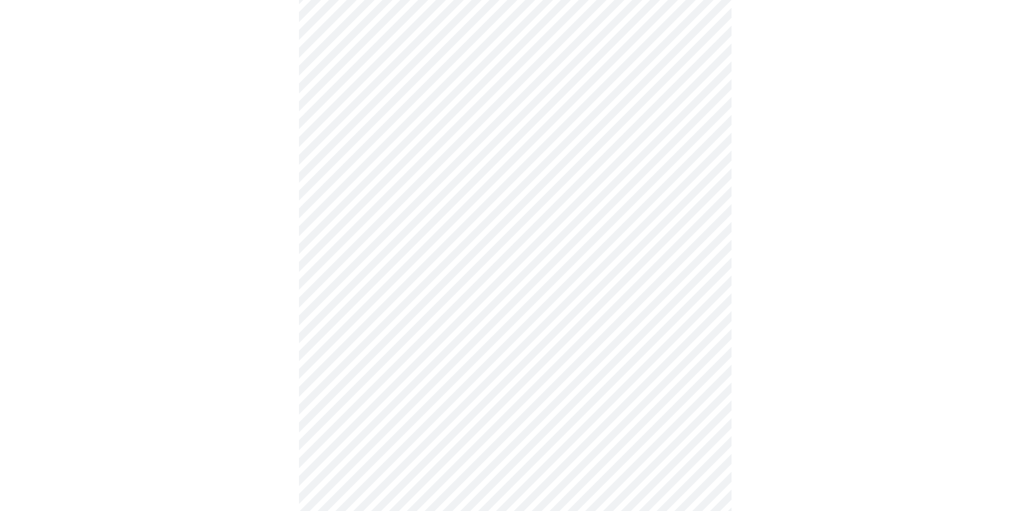
scroll to position [144, 0]
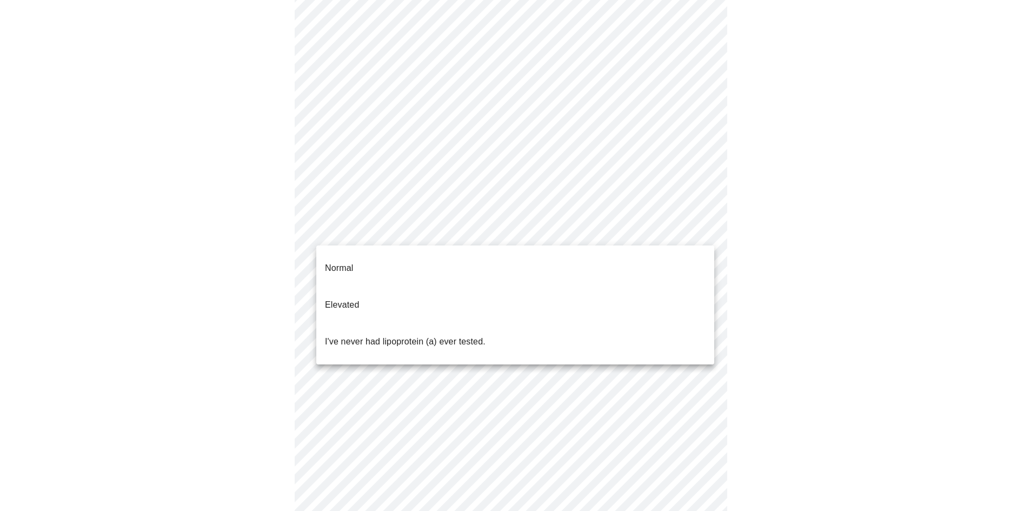
click at [457, 223] on body "MyMenopauseRx Appointments Messaging Labs Uploads Medications Community Refer a…" at bounding box center [514, 295] width 1021 height 870
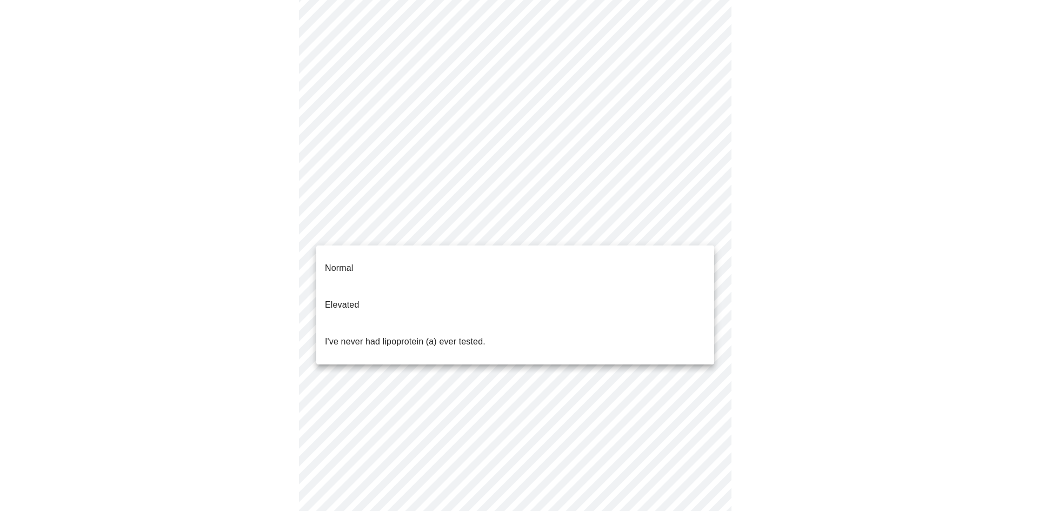
click at [760, 262] on div at bounding box center [519, 255] width 1038 height 511
click at [632, 232] on body "MyMenopauseRx Appointments Messaging Labs Uploads Medications Community Refer a…" at bounding box center [519, 295] width 1030 height 870
click at [632, 232] on div at bounding box center [519, 255] width 1038 height 511
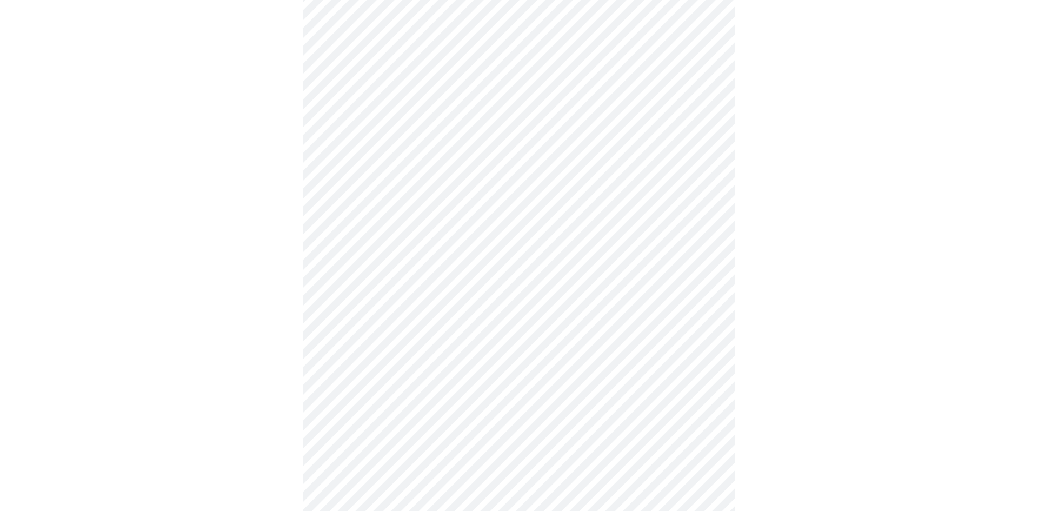
click at [632, 232] on body "MyMenopauseRx Appointments Messaging Labs Uploads Medications Community Refer a…" at bounding box center [519, 295] width 1030 height 870
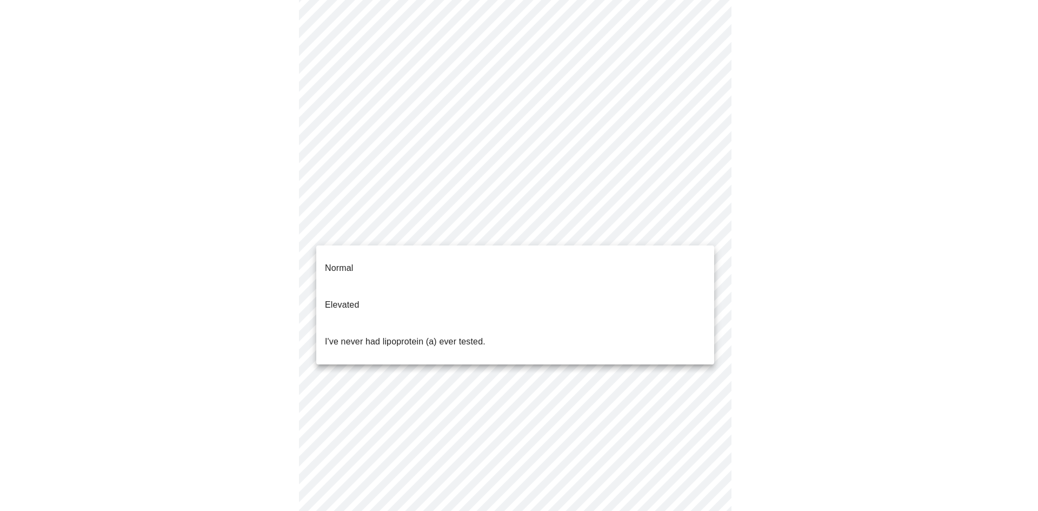
click at [632, 232] on div at bounding box center [519, 255] width 1038 height 511
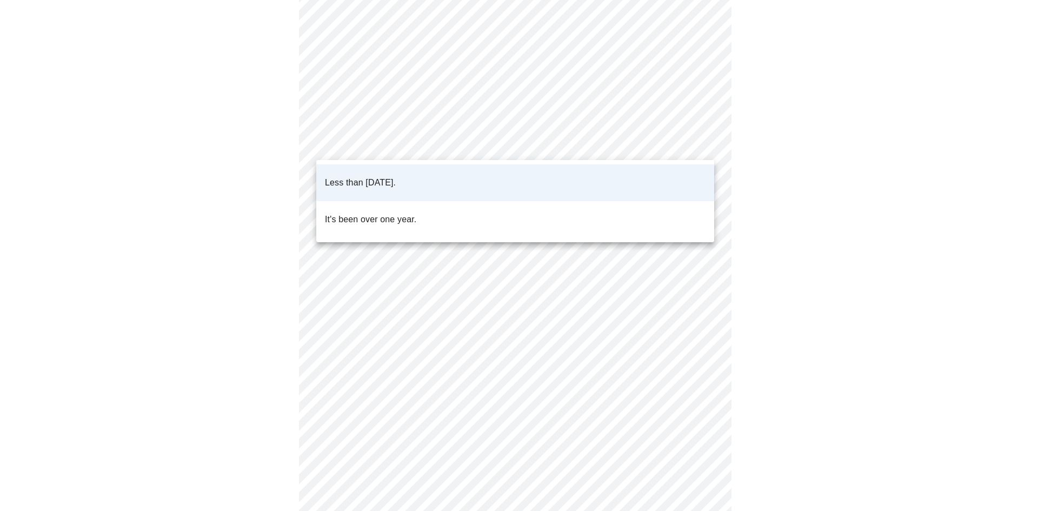
click at [379, 131] on body "MyMenopauseRx Appointments Messaging Labs Uploads Medications Community Refer a…" at bounding box center [519, 295] width 1030 height 870
click at [369, 213] on p "It's been over one year." at bounding box center [370, 219] width 91 height 13
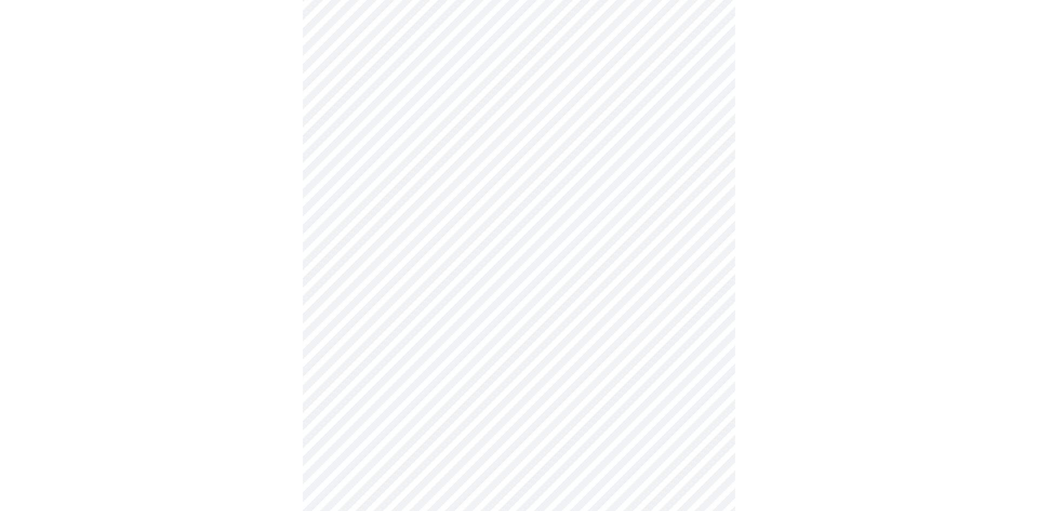
click at [369, 232] on body "MyMenopauseRx Appointments Messaging Labs Uploads Medications Community Refer a…" at bounding box center [519, 295] width 1030 height 870
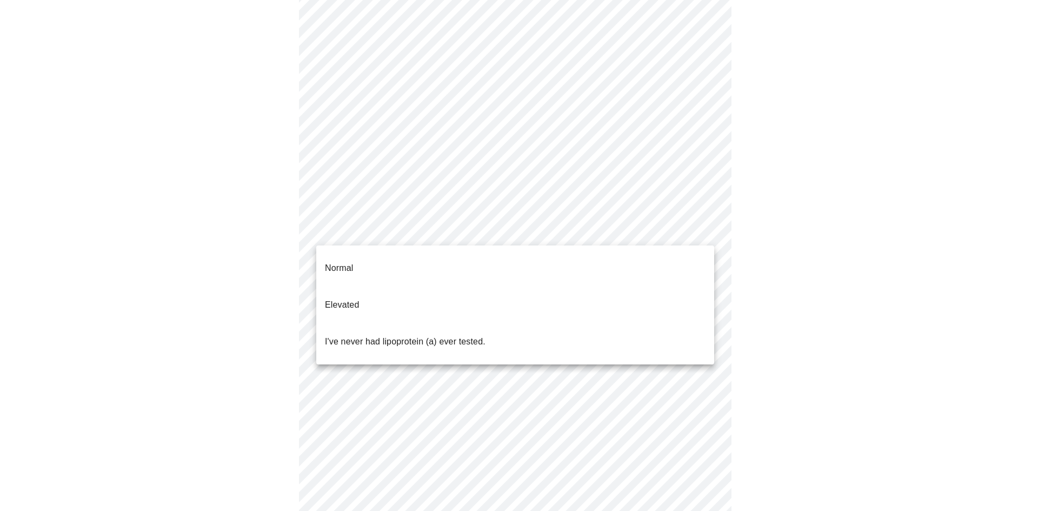
click at [350, 298] on p "Elevated" at bounding box center [342, 304] width 34 height 13
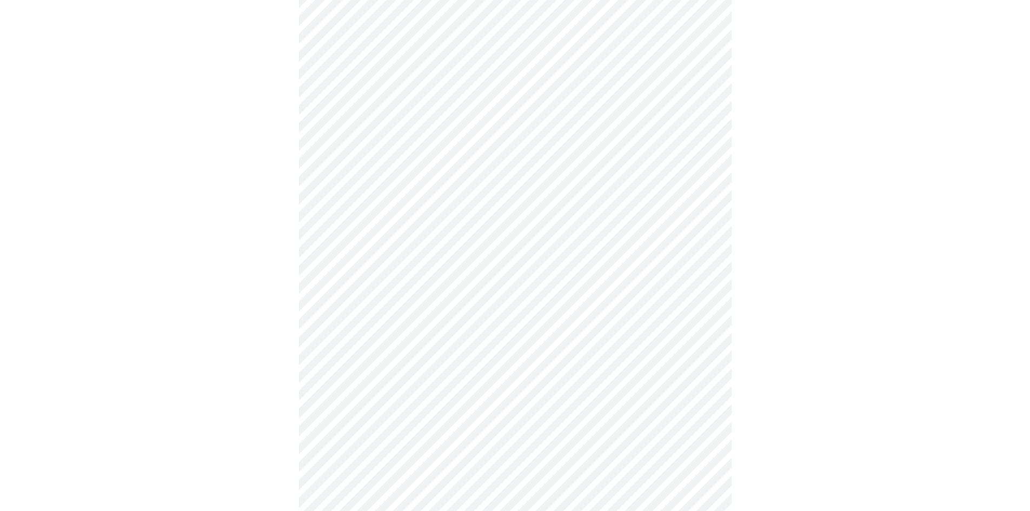
scroll to position [138, 0]
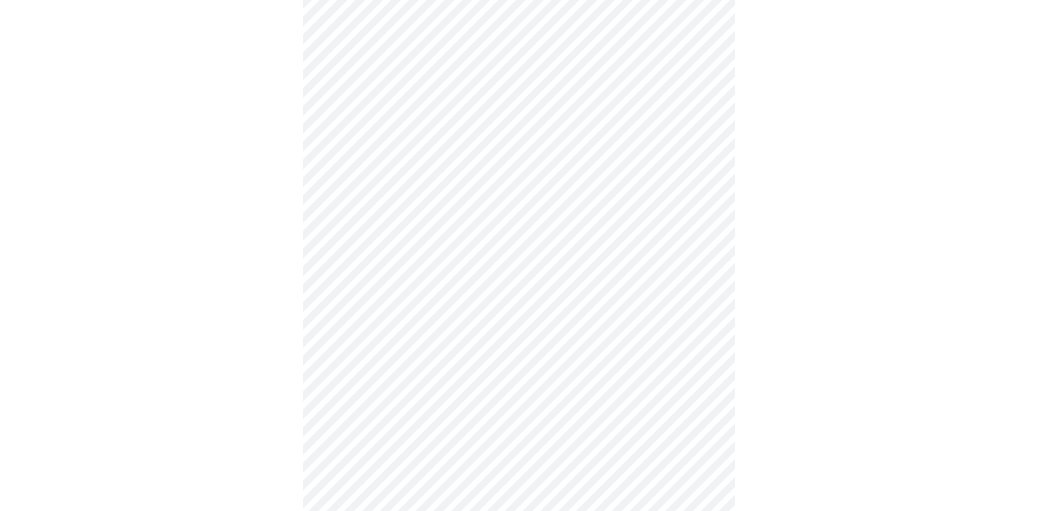
click at [400, 246] on body "MyMenopauseRx Appointments Messaging Labs Uploads Medications Community Refer a…" at bounding box center [519, 262] width 1030 height 793
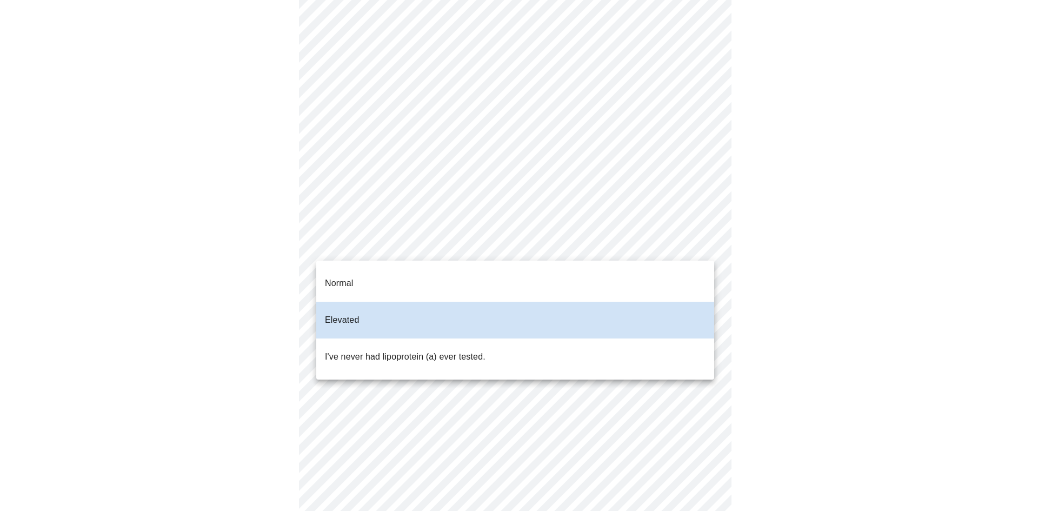
click at [400, 246] on div at bounding box center [519, 255] width 1038 height 511
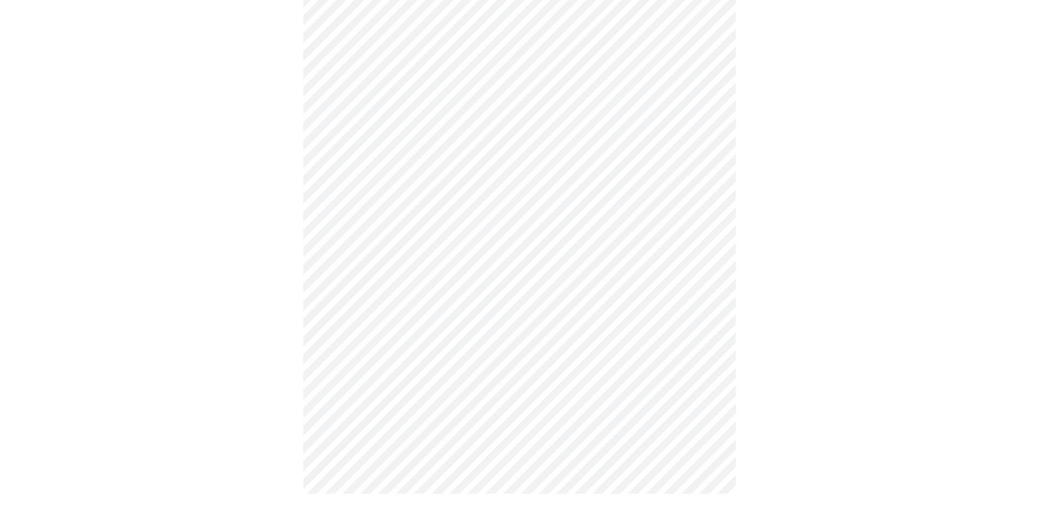
scroll to position [0, 0]
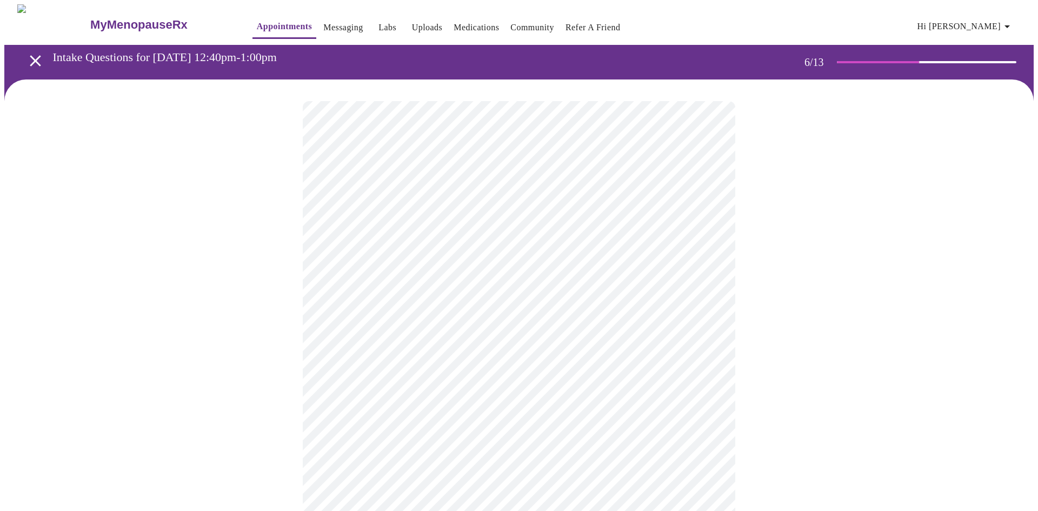
click at [424, 305] on body "MyMenopauseRx Appointments Messaging Labs Uploads Medications Community Refer a…" at bounding box center [519, 293] width 1030 height 578
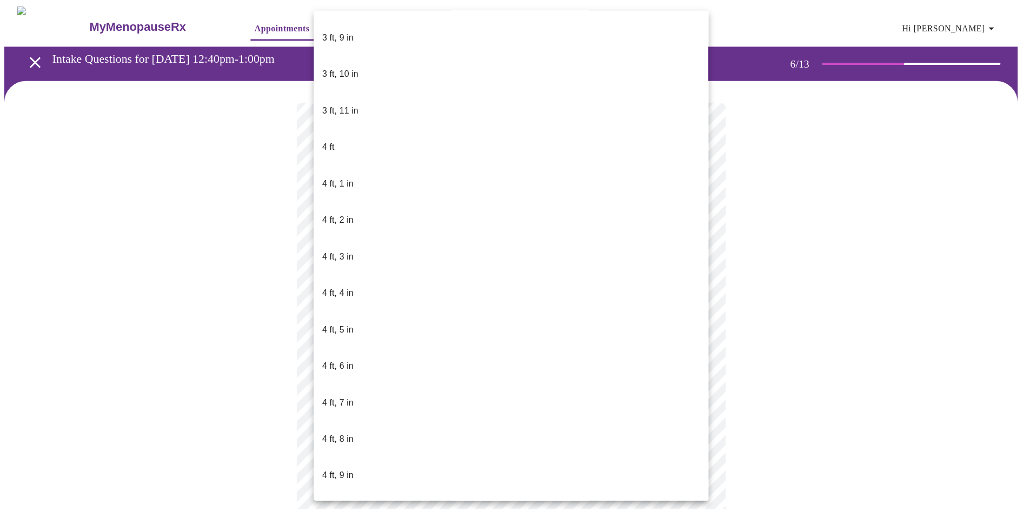
scroll to position [361, 0]
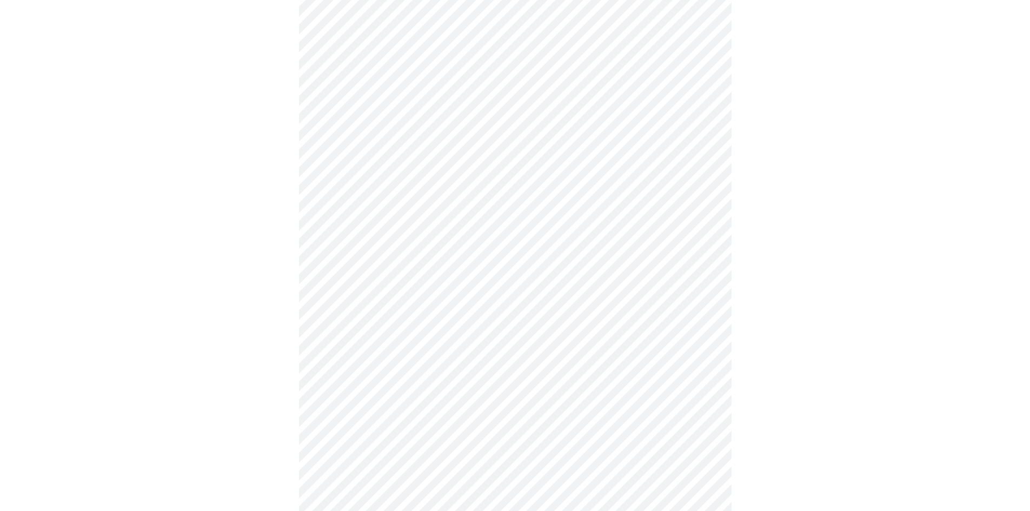
scroll to position [2717, 0]
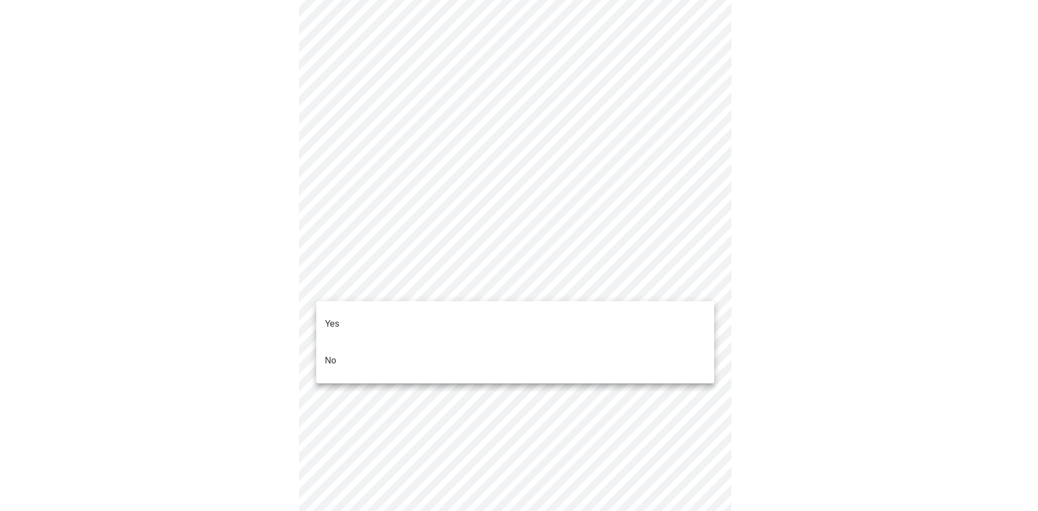
click at [351, 342] on li "No" at bounding box center [515, 360] width 398 height 37
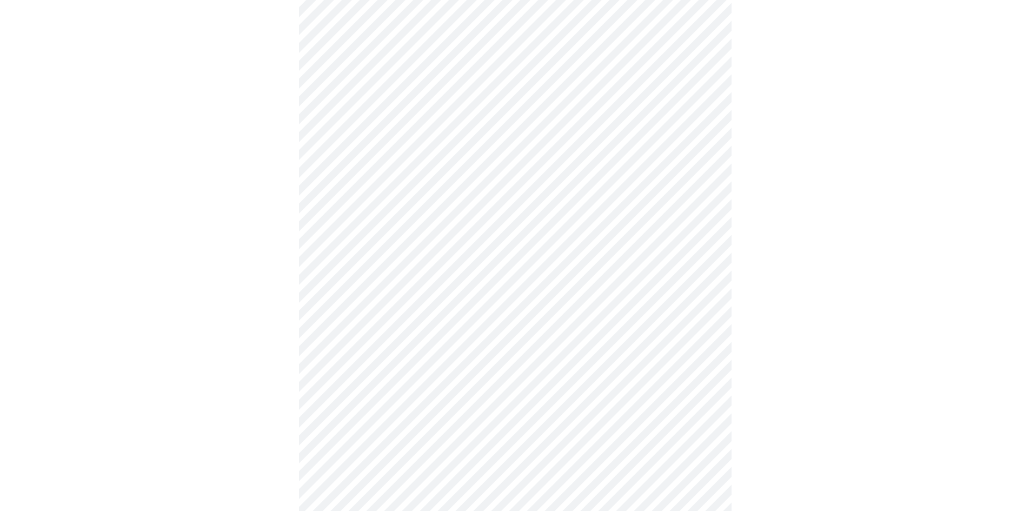
click at [445, 390] on body "MyMenopauseRx Appointments Messaging Labs Uploads Medications Community Refer a…" at bounding box center [514, 28] width 1021 height 1056
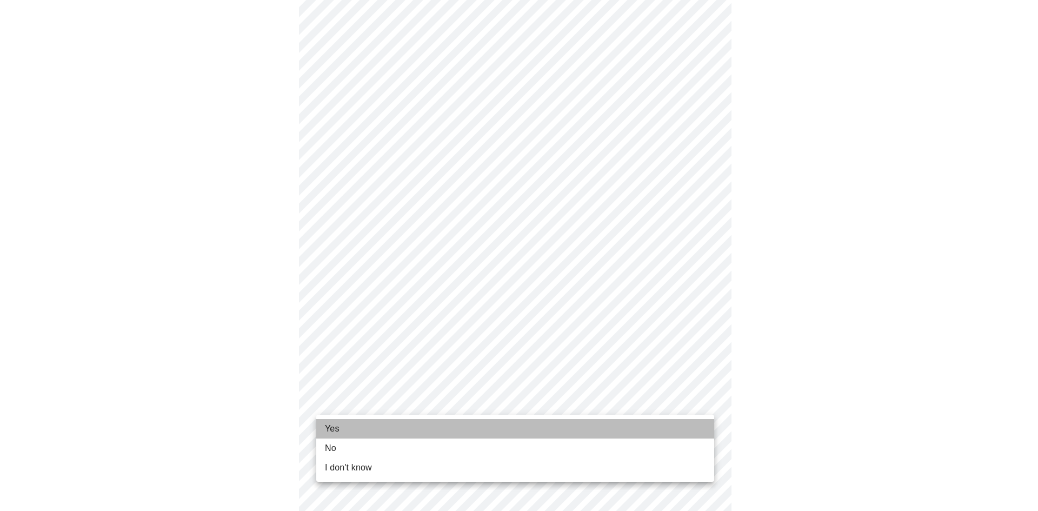
click at [354, 428] on li "Yes" at bounding box center [515, 428] width 398 height 19
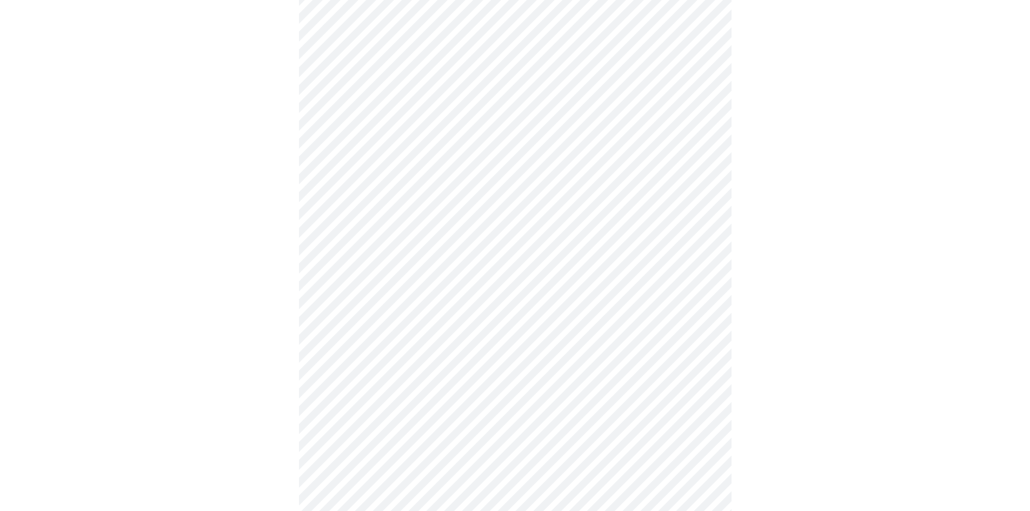
scroll to position [433, 0]
click at [794, 440] on div at bounding box center [514, 115] width 1021 height 937
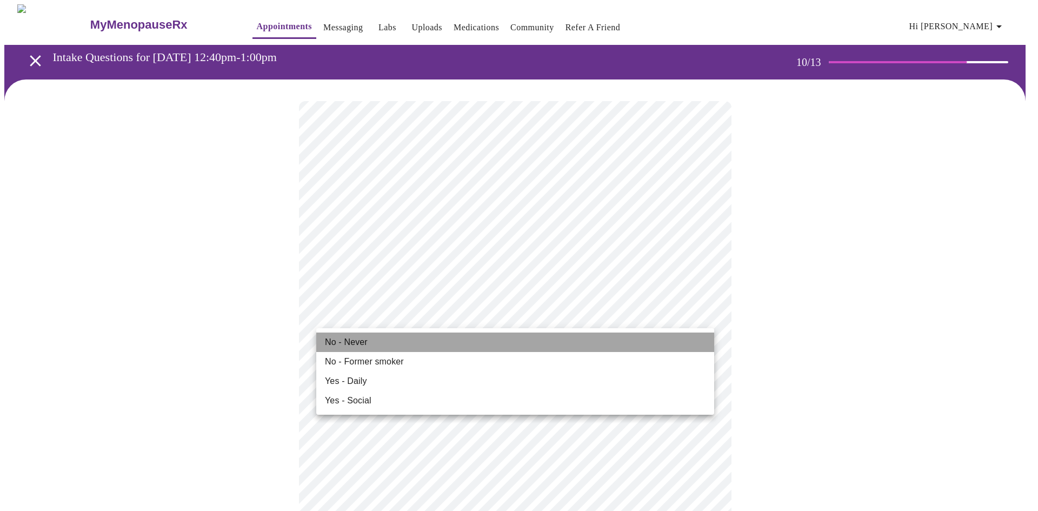
click at [350, 343] on span "No - Never" at bounding box center [346, 342] width 43 height 13
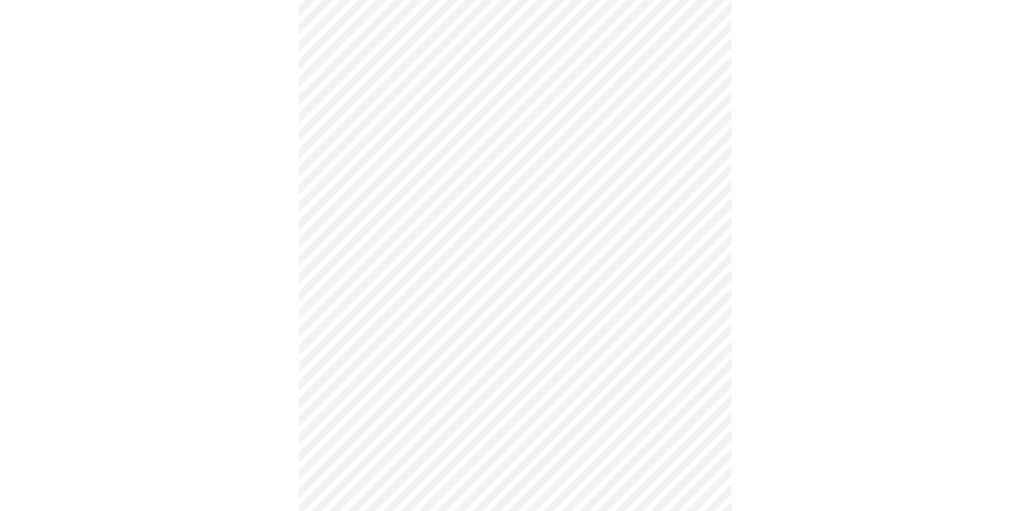
scroll to position [793, 0]
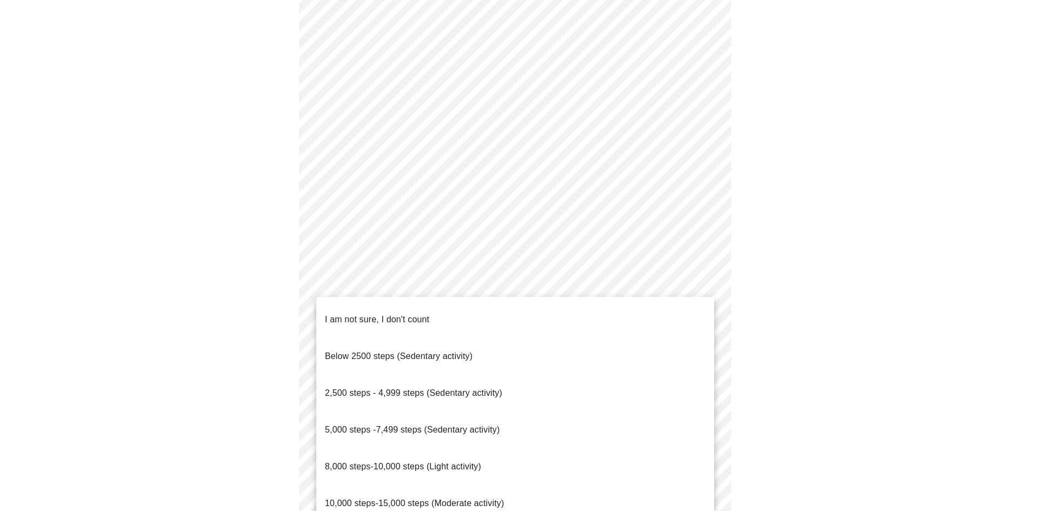
click at [460, 425] on span "5,000 steps -7,499 steps (Sedentary activity)" at bounding box center [412, 429] width 175 height 9
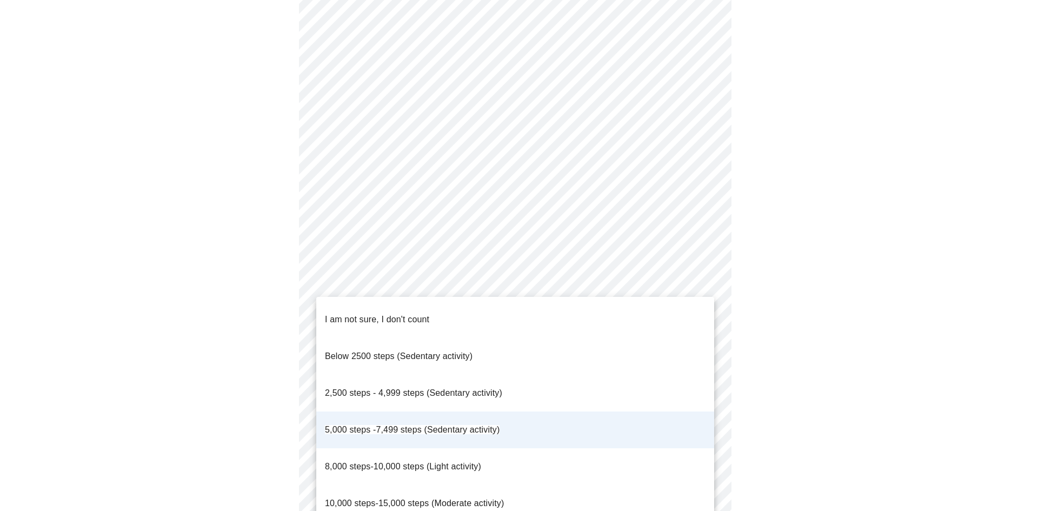
click at [783, 315] on div at bounding box center [519, 255] width 1038 height 511
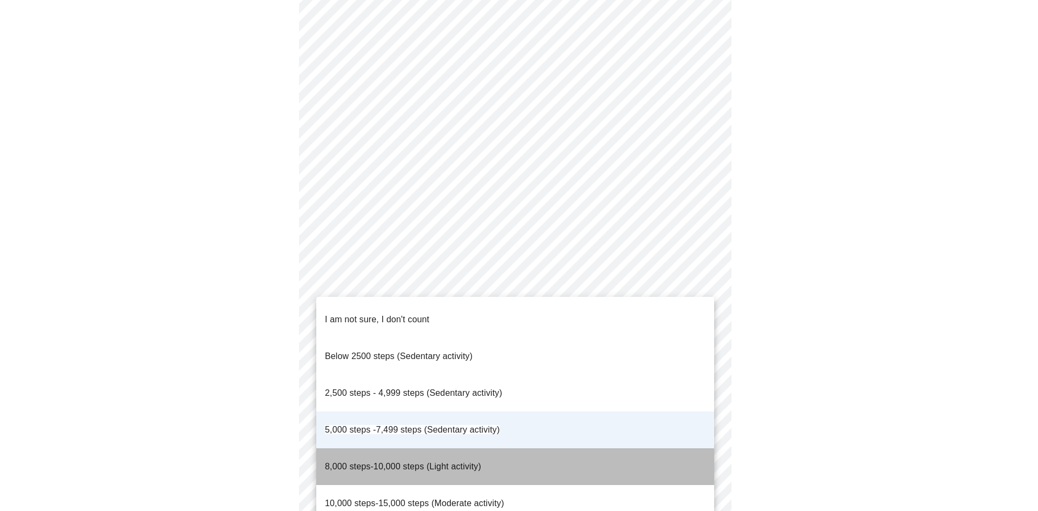
click at [465, 462] on span "8,000 steps-10,000 steps (Light activity)" at bounding box center [403, 466] width 156 height 9
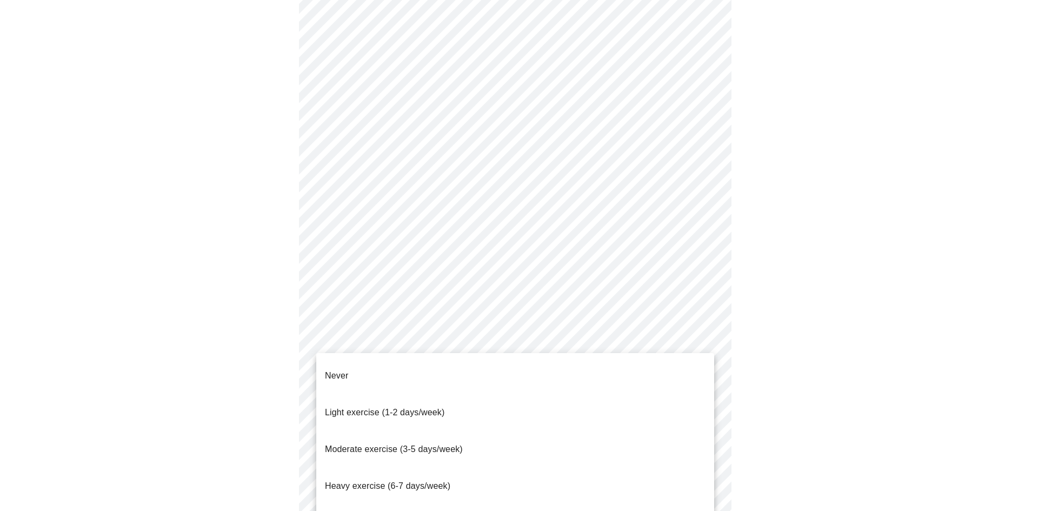
click at [384, 444] on span "Moderate exercise (3-5 days/week)" at bounding box center [394, 448] width 138 height 9
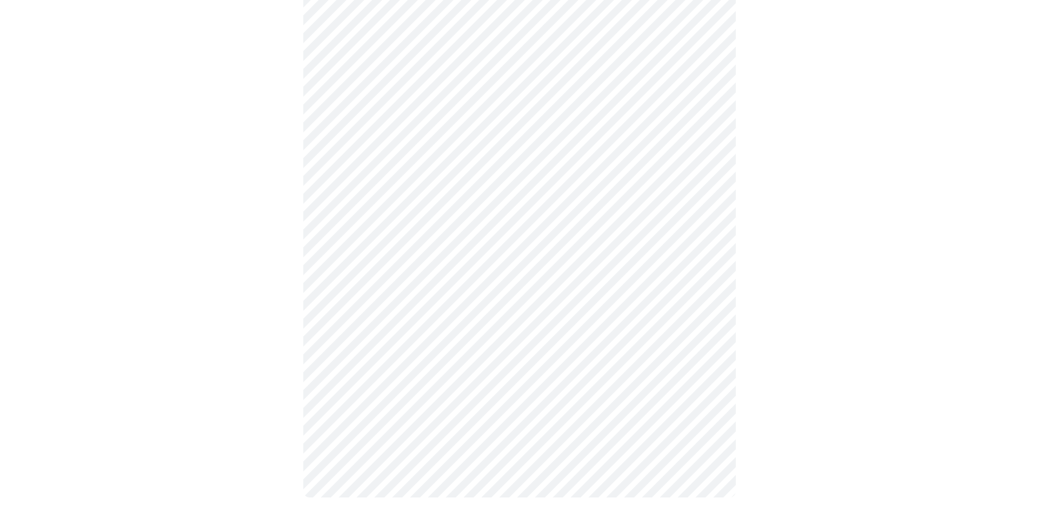
scroll to position [893, 0]
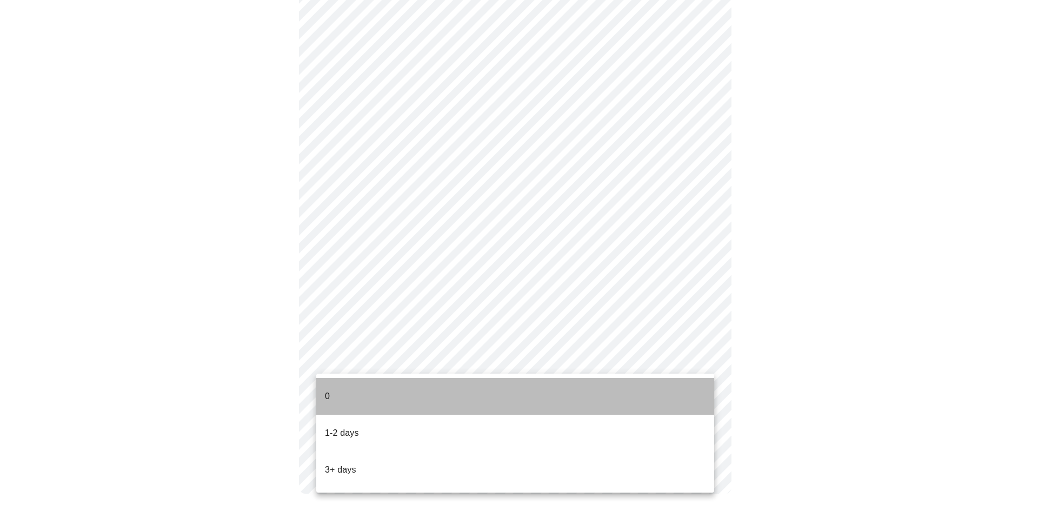
click at [325, 390] on p "0" at bounding box center [327, 396] width 5 height 13
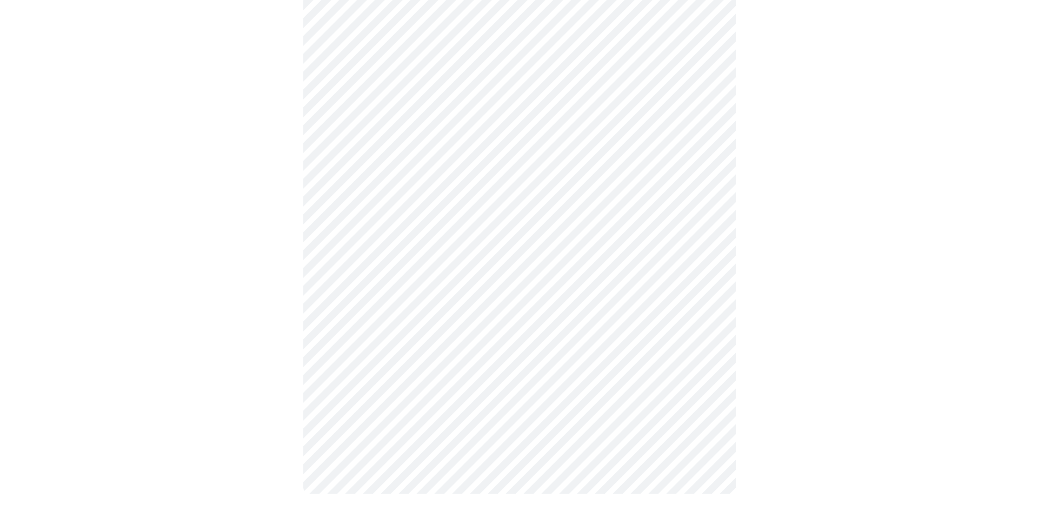
scroll to position [0, 0]
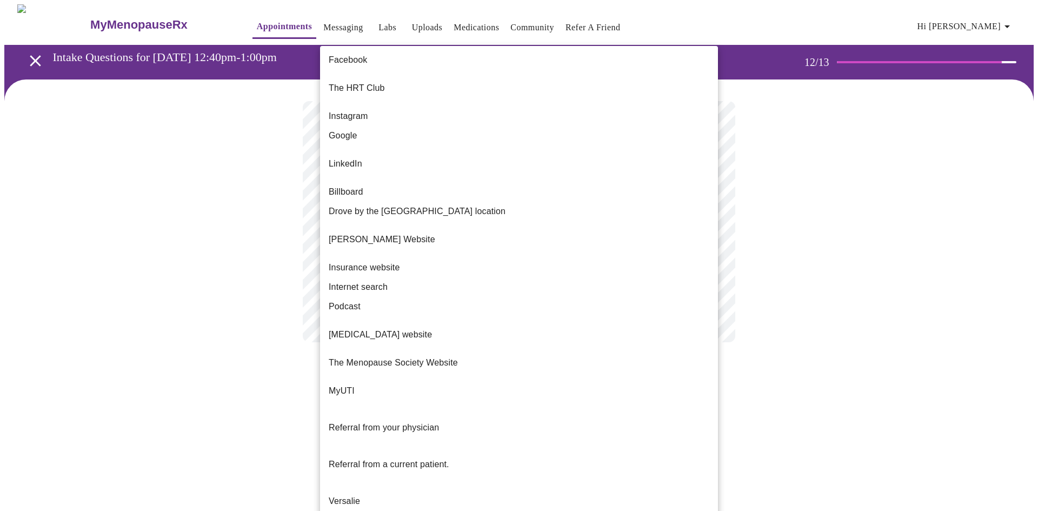
click at [514, 216] on body "MyMenopauseRx Appointments Messaging Labs Uploads Medications Community Refer a…" at bounding box center [519, 184] width 1030 height 360
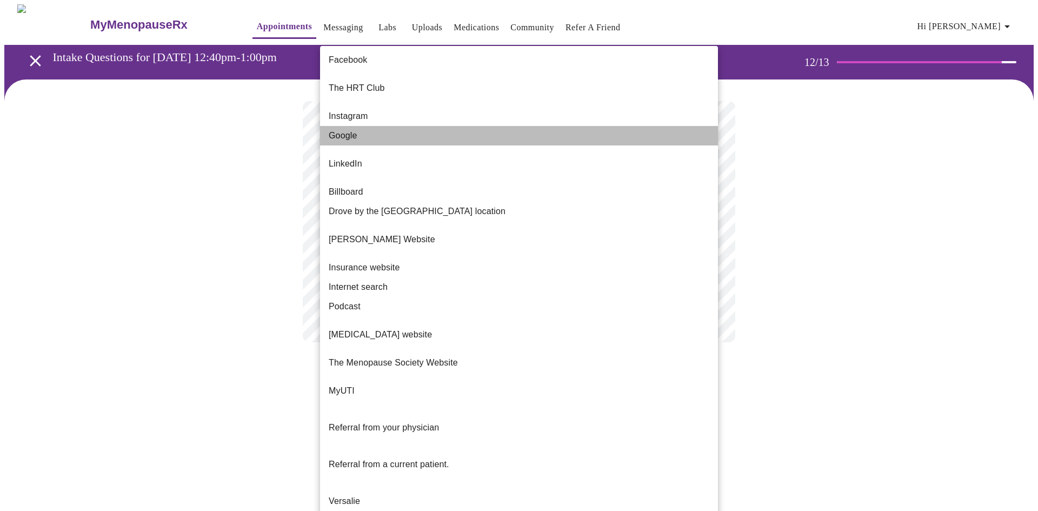
click at [347, 129] on span "Google" at bounding box center [343, 135] width 29 height 13
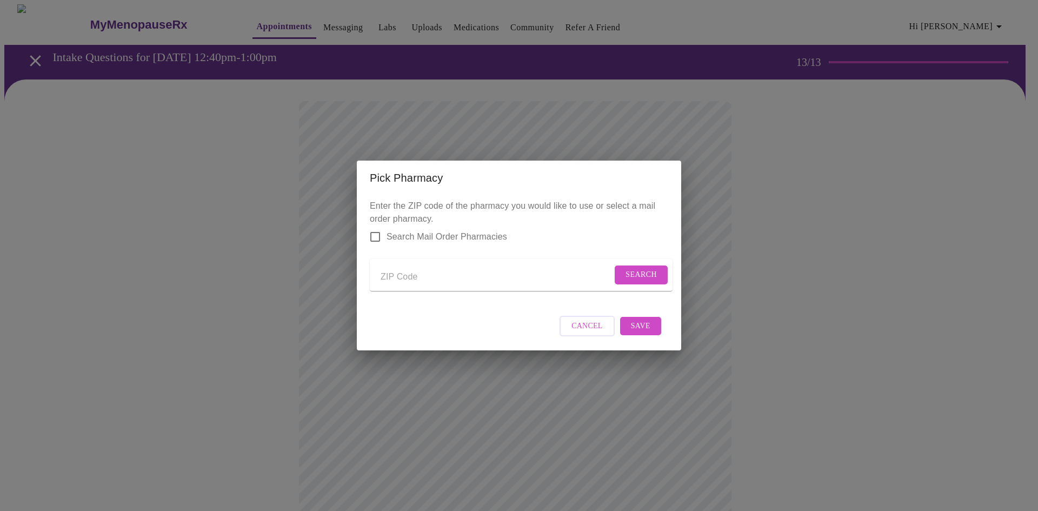
click at [404, 278] on input "Send a message to your care team" at bounding box center [496, 276] width 231 height 17
click at [643, 275] on span "Search" at bounding box center [641, 275] width 31 height 14
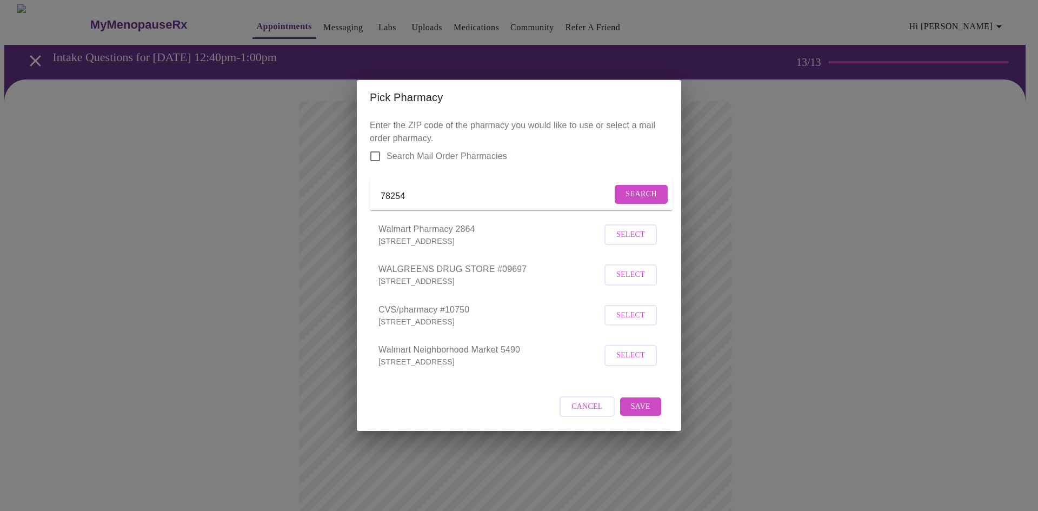
click at [405, 193] on input "78254" at bounding box center [496, 196] width 231 height 17
click at [414, 194] on input "78254" at bounding box center [496, 196] width 231 height 17
click at [645, 191] on span "Search" at bounding box center [641, 195] width 31 height 14
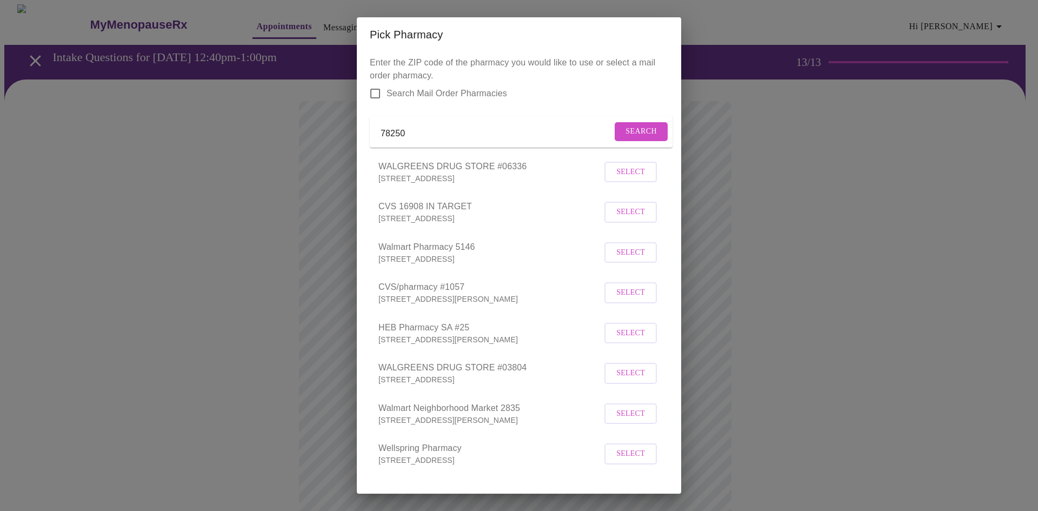
click at [406, 140] on input "78250" at bounding box center [496, 133] width 231 height 17
click at [403, 140] on input "78250" at bounding box center [496, 133] width 231 height 17
type input "78249"
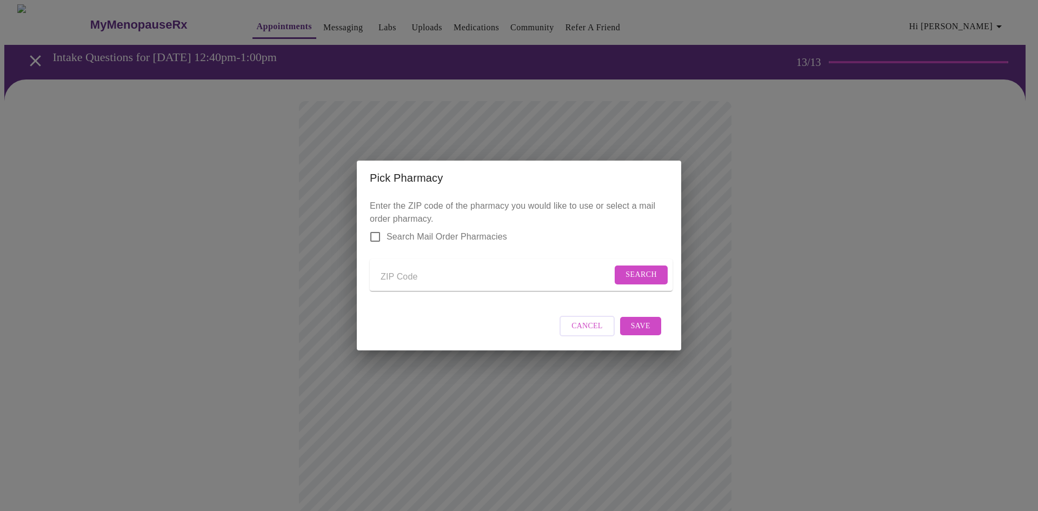
click at [395, 274] on input "Send a message to your care team" at bounding box center [496, 276] width 231 height 17
type input "78249"
click at [629, 274] on span "Search" at bounding box center [641, 275] width 31 height 14
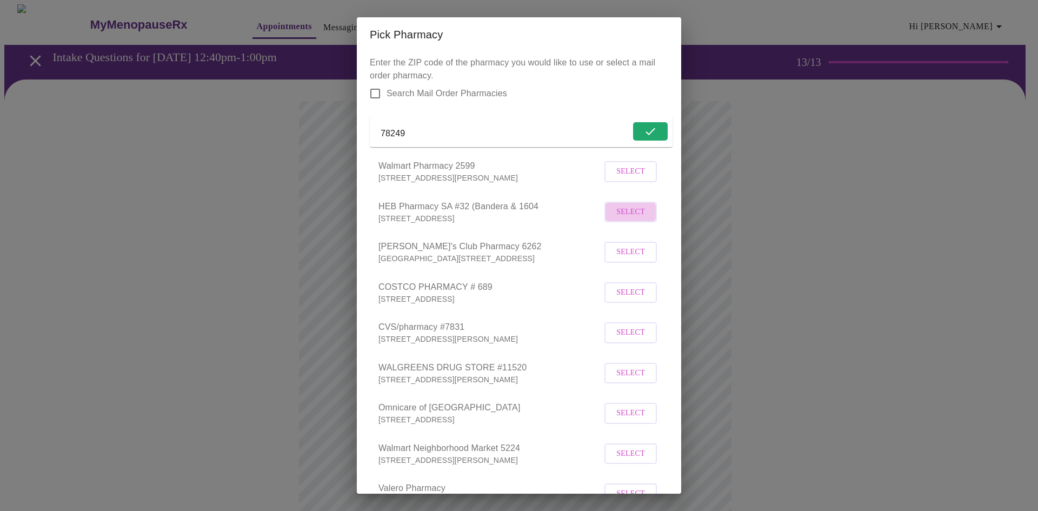
click at [635, 219] on span "Select" at bounding box center [630, 212] width 29 height 14
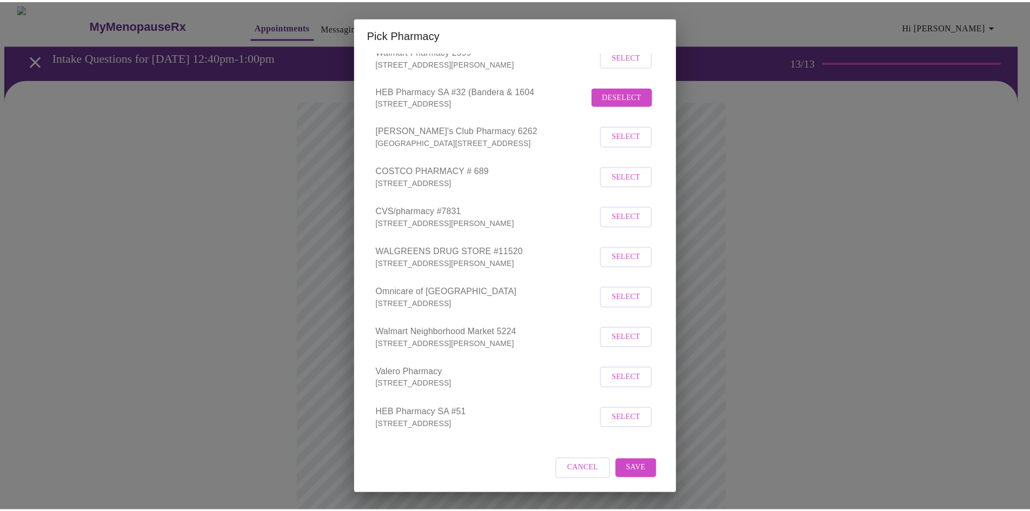
scroll to position [130, 0]
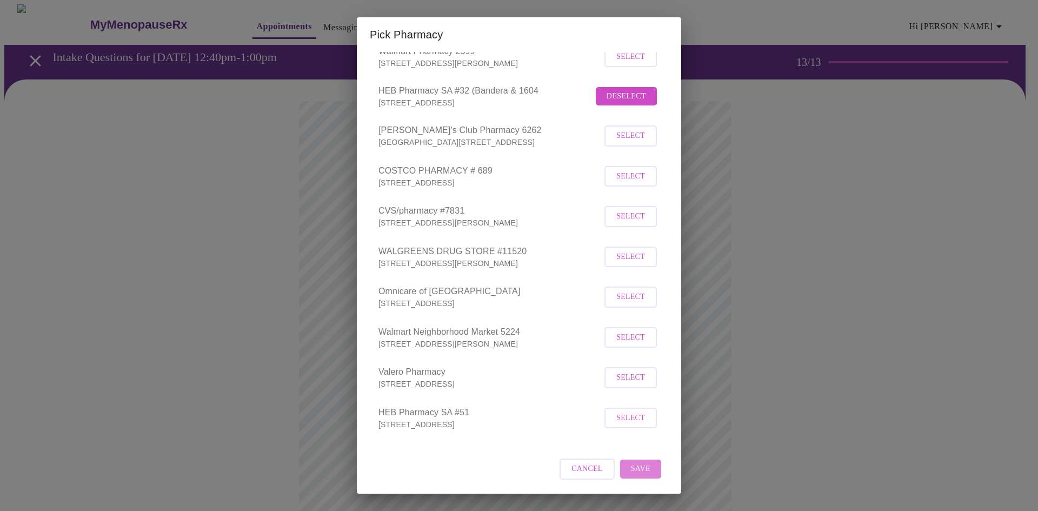
click at [631, 471] on span "Save" at bounding box center [640, 469] width 19 height 14
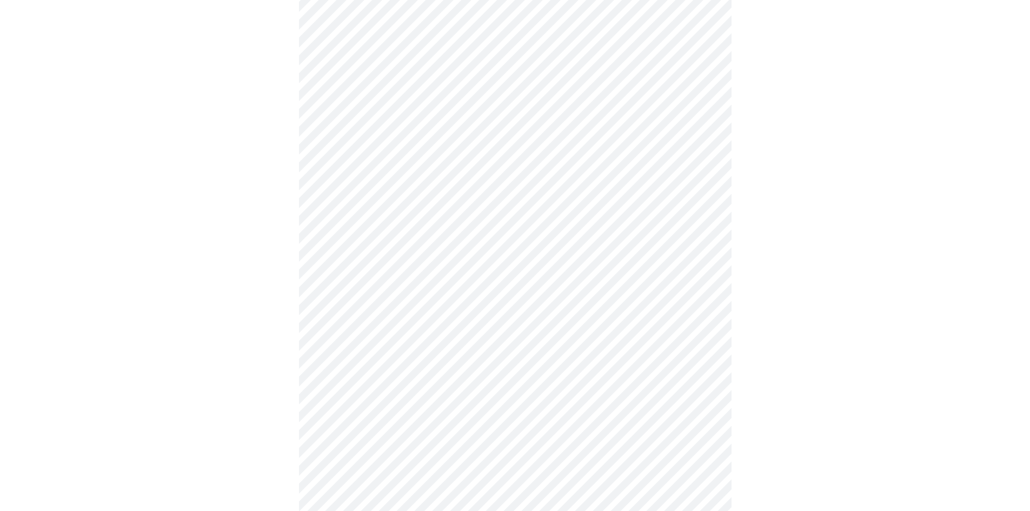
scroll to position [302, 0]
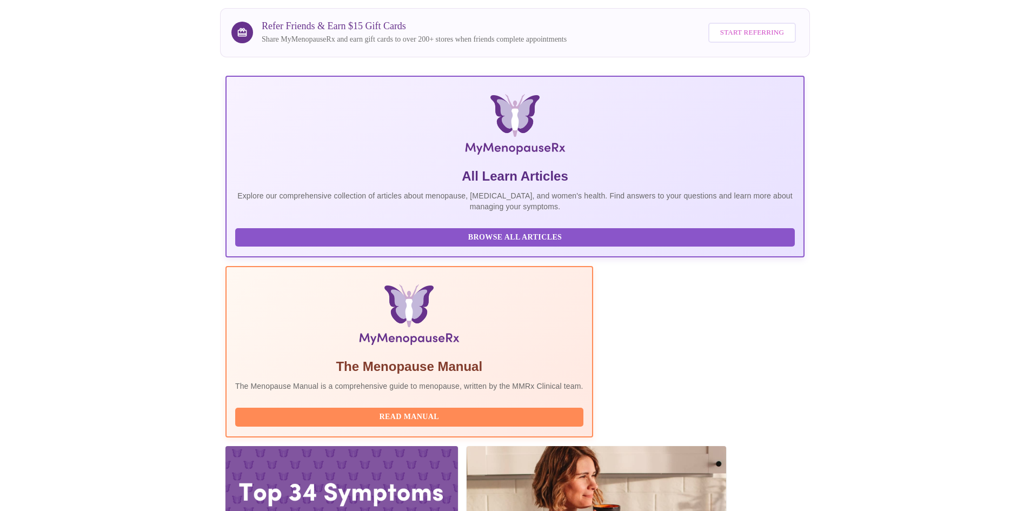
scroll to position [81, 0]
